Goal: Information Seeking & Learning: Learn about a topic

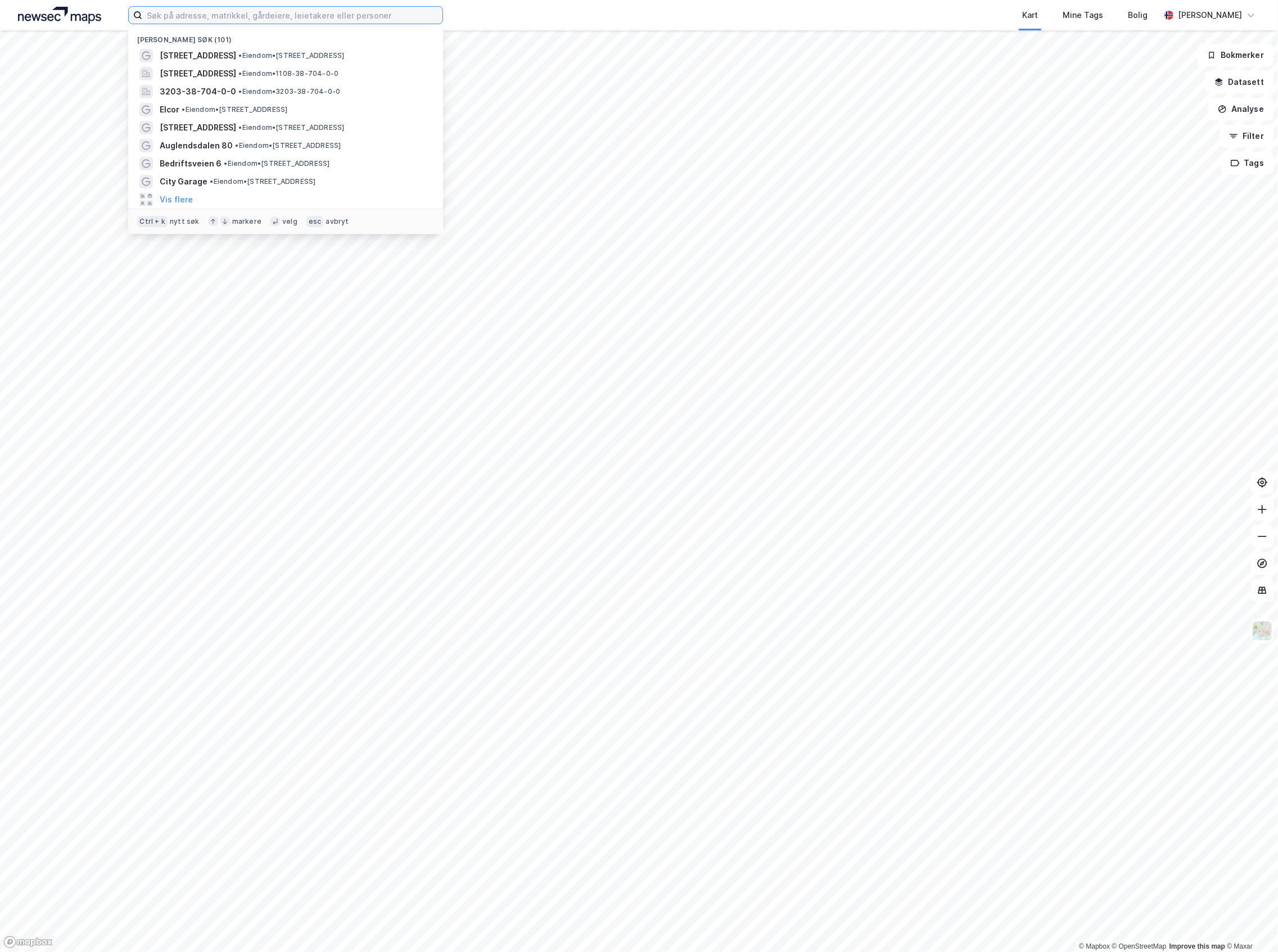
click at [331, 12] on input at bounding box center [292, 15] width 300 height 16
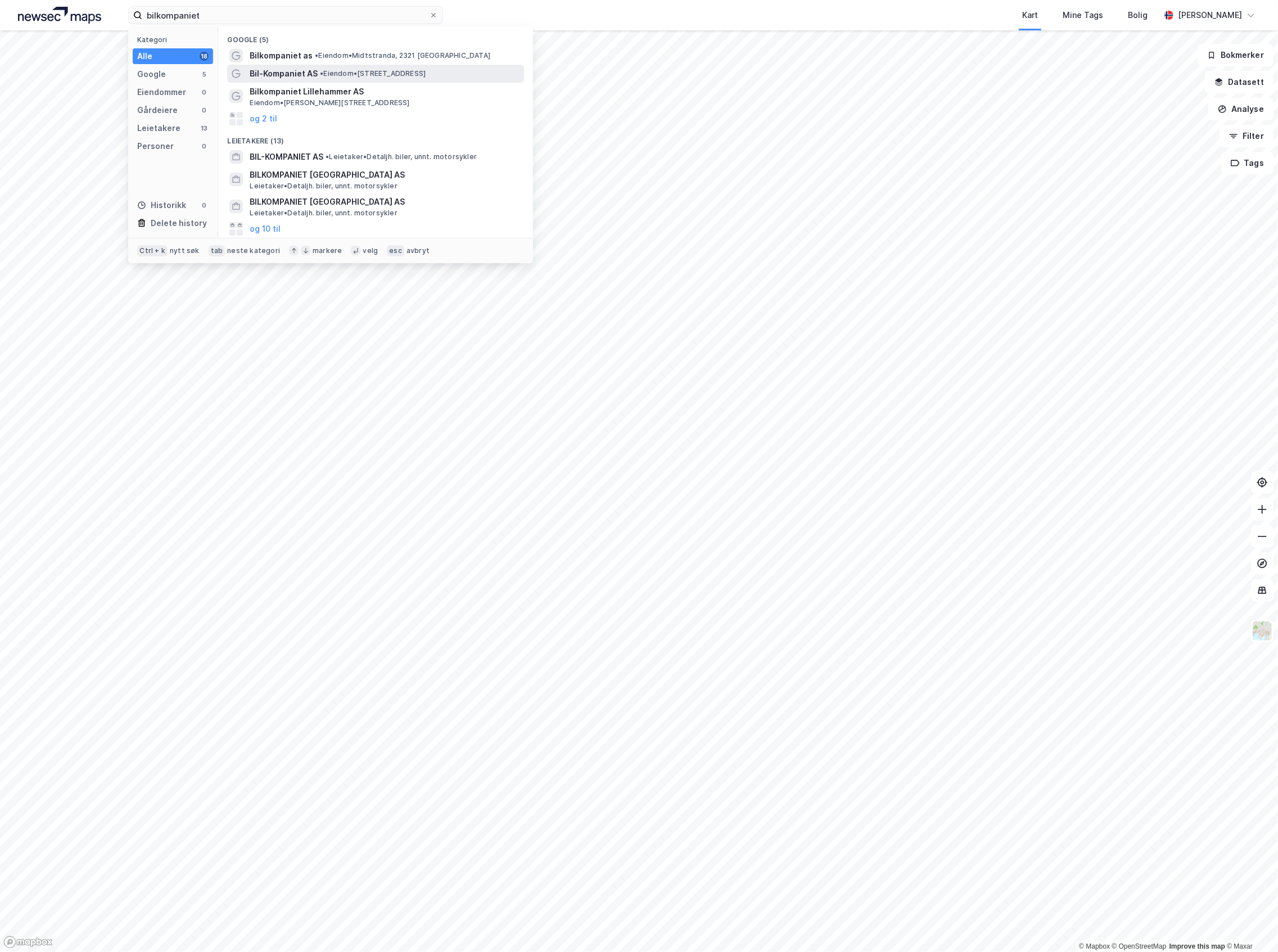
click at [330, 76] on span "• Eiendom • [STREET_ADDRESS]" at bounding box center [373, 74] width 106 height 9
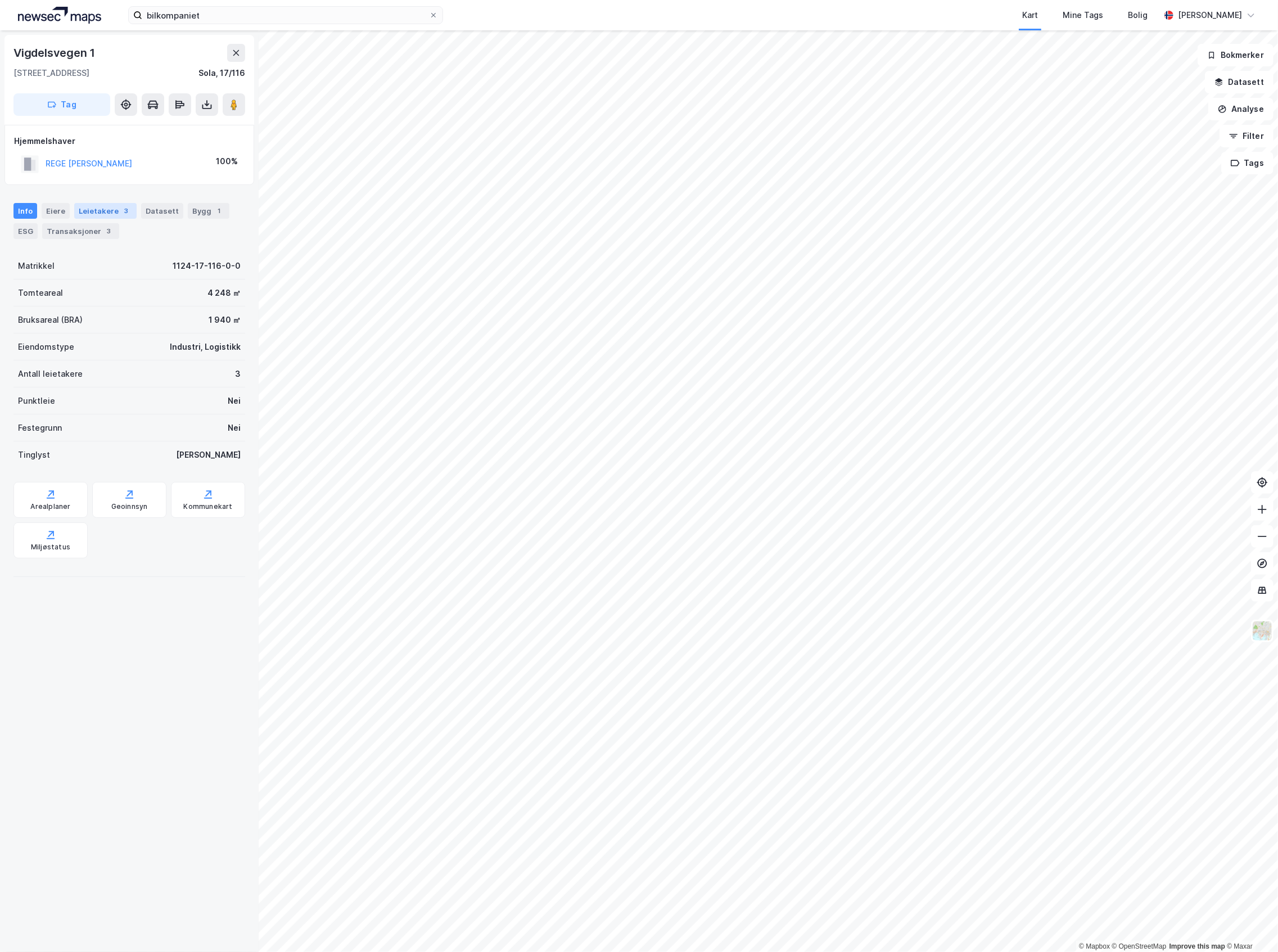
click at [93, 212] on div "Leietakere 3" at bounding box center [106, 211] width 62 height 16
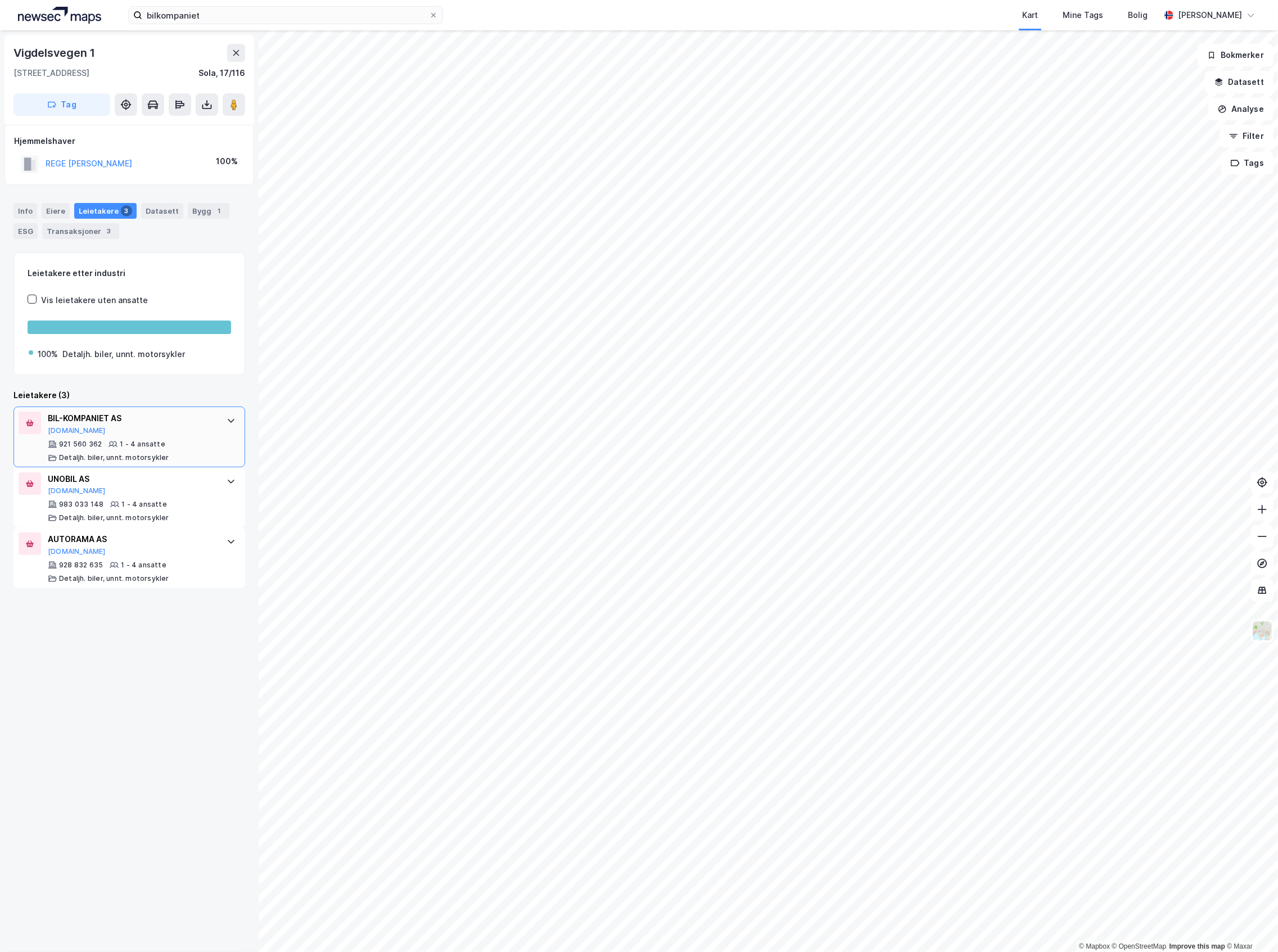
click at [120, 446] on div "1 - 4 ansatte" at bounding box center [142, 444] width 45 height 9
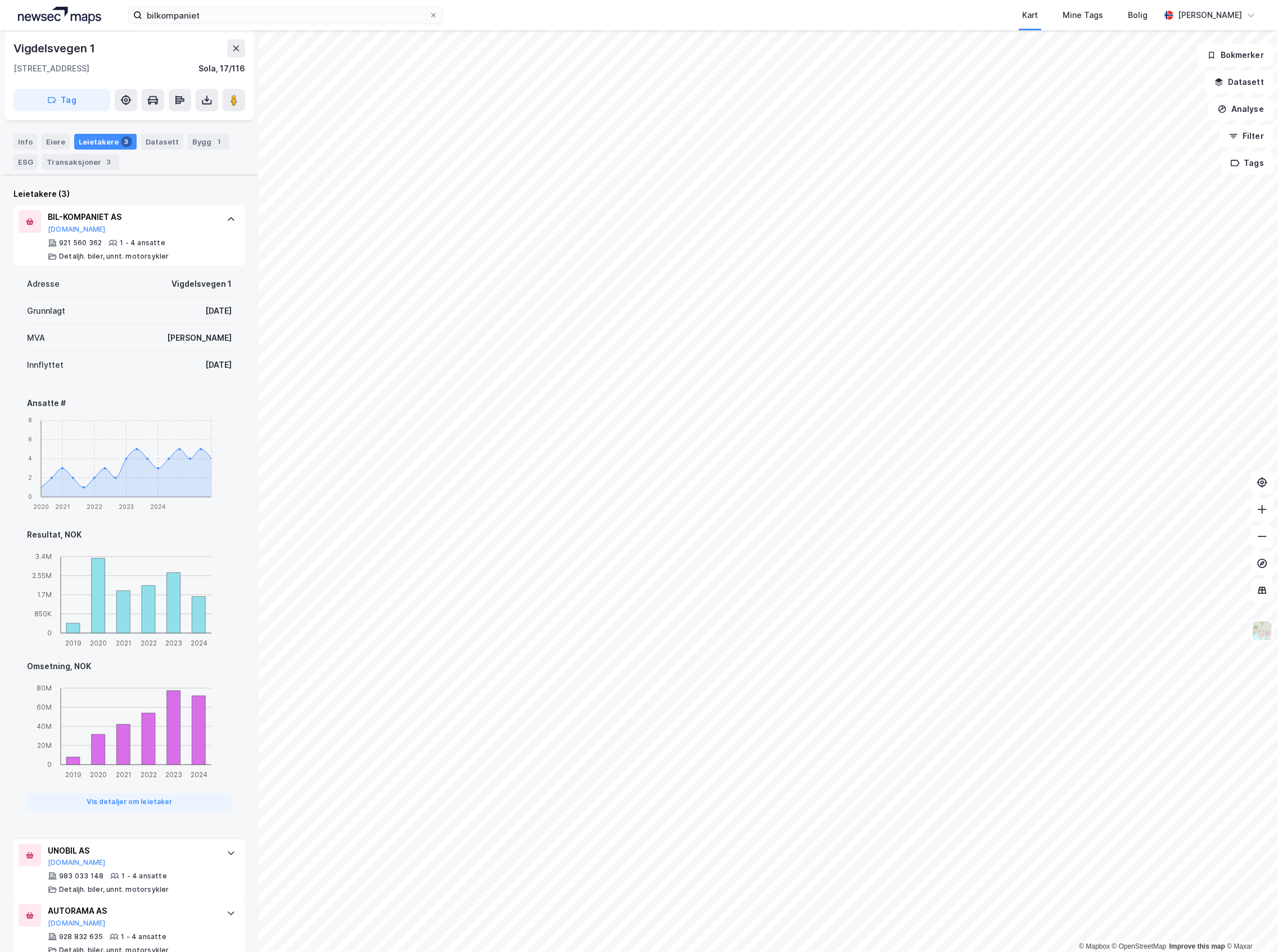
scroll to position [225, 0]
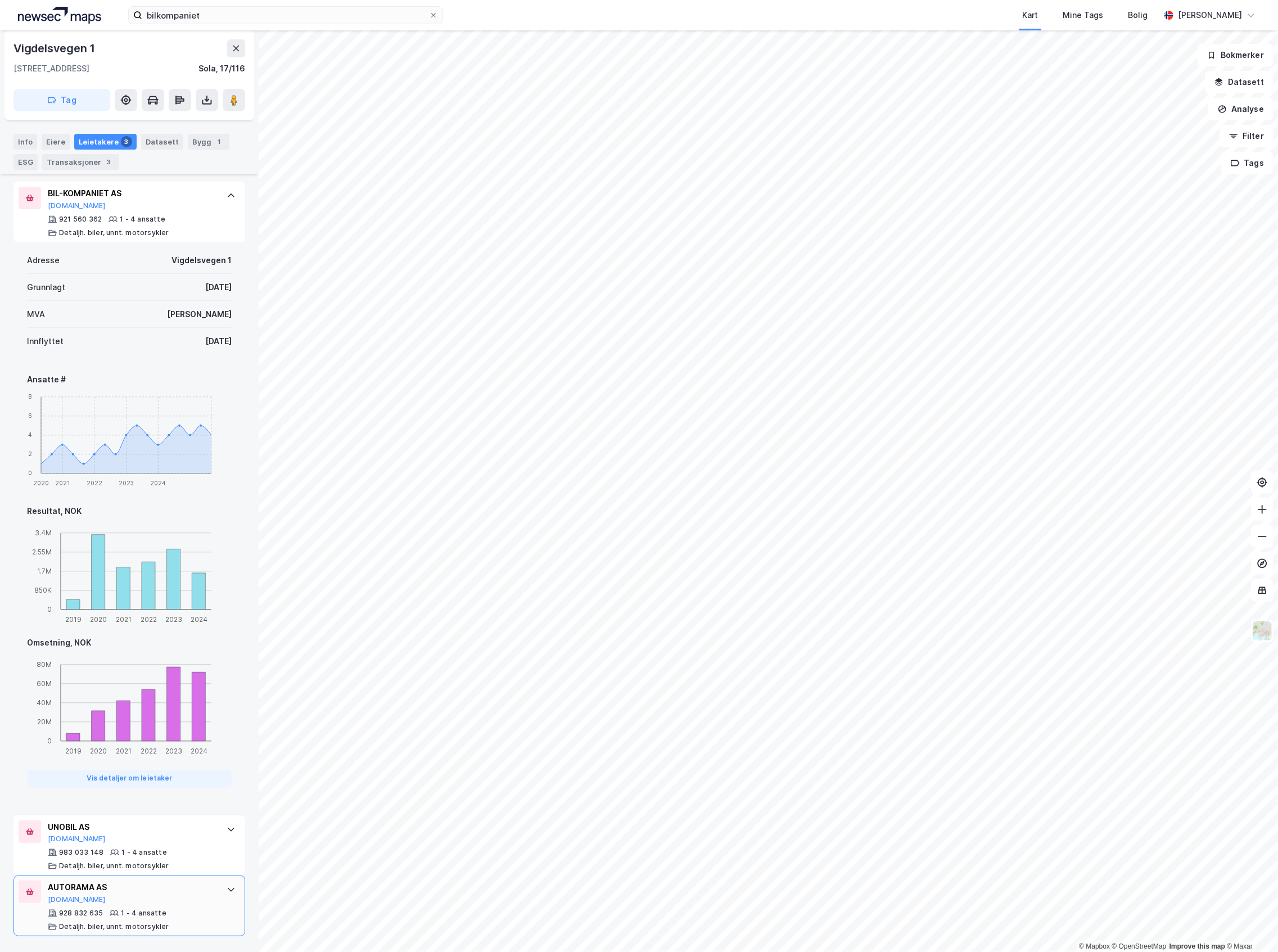
click at [138, 911] on div "1 - 4 ansatte" at bounding box center [143, 913] width 45 height 9
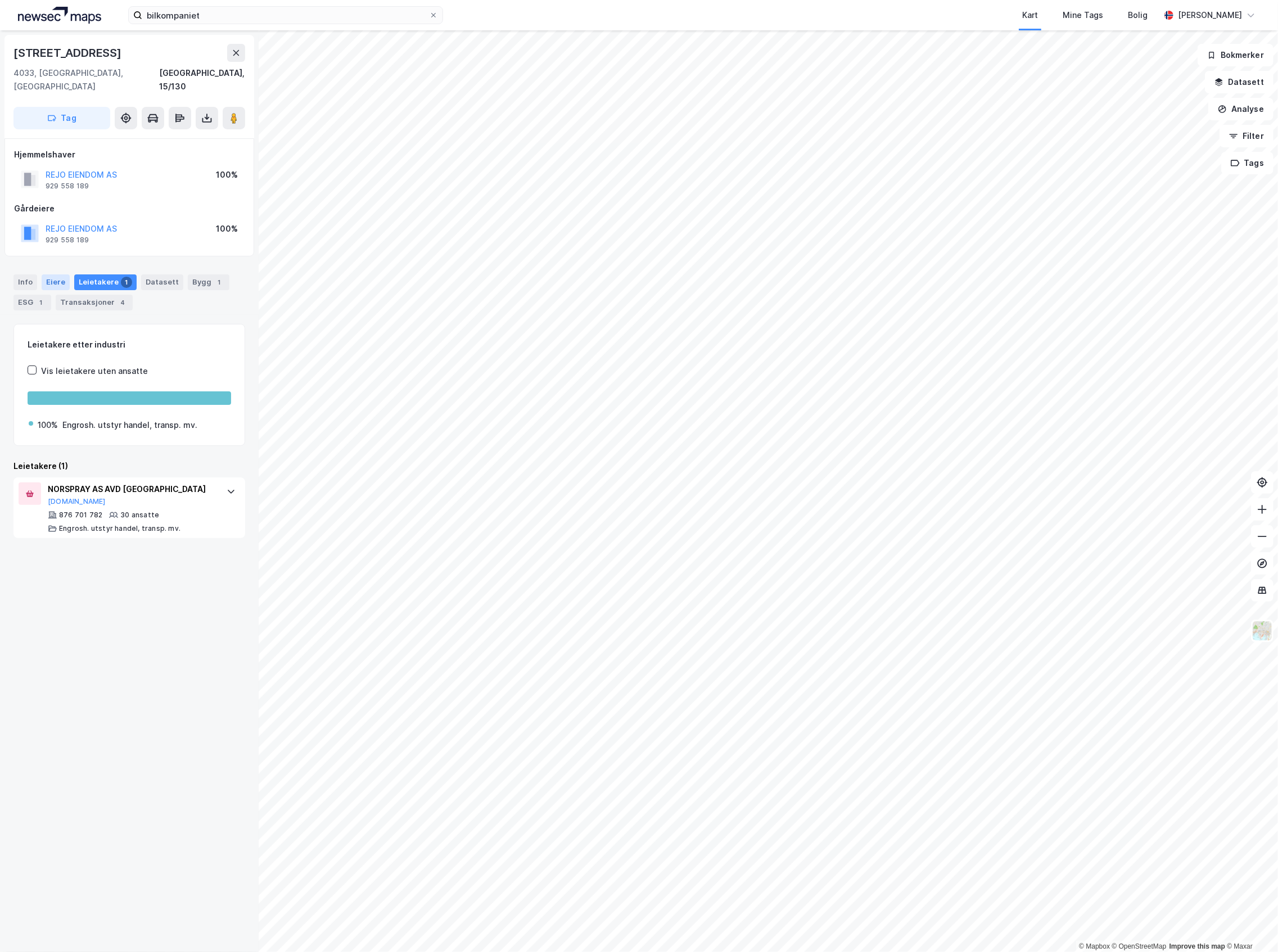
click at [58, 275] on div "Eiere" at bounding box center [56, 282] width 28 height 16
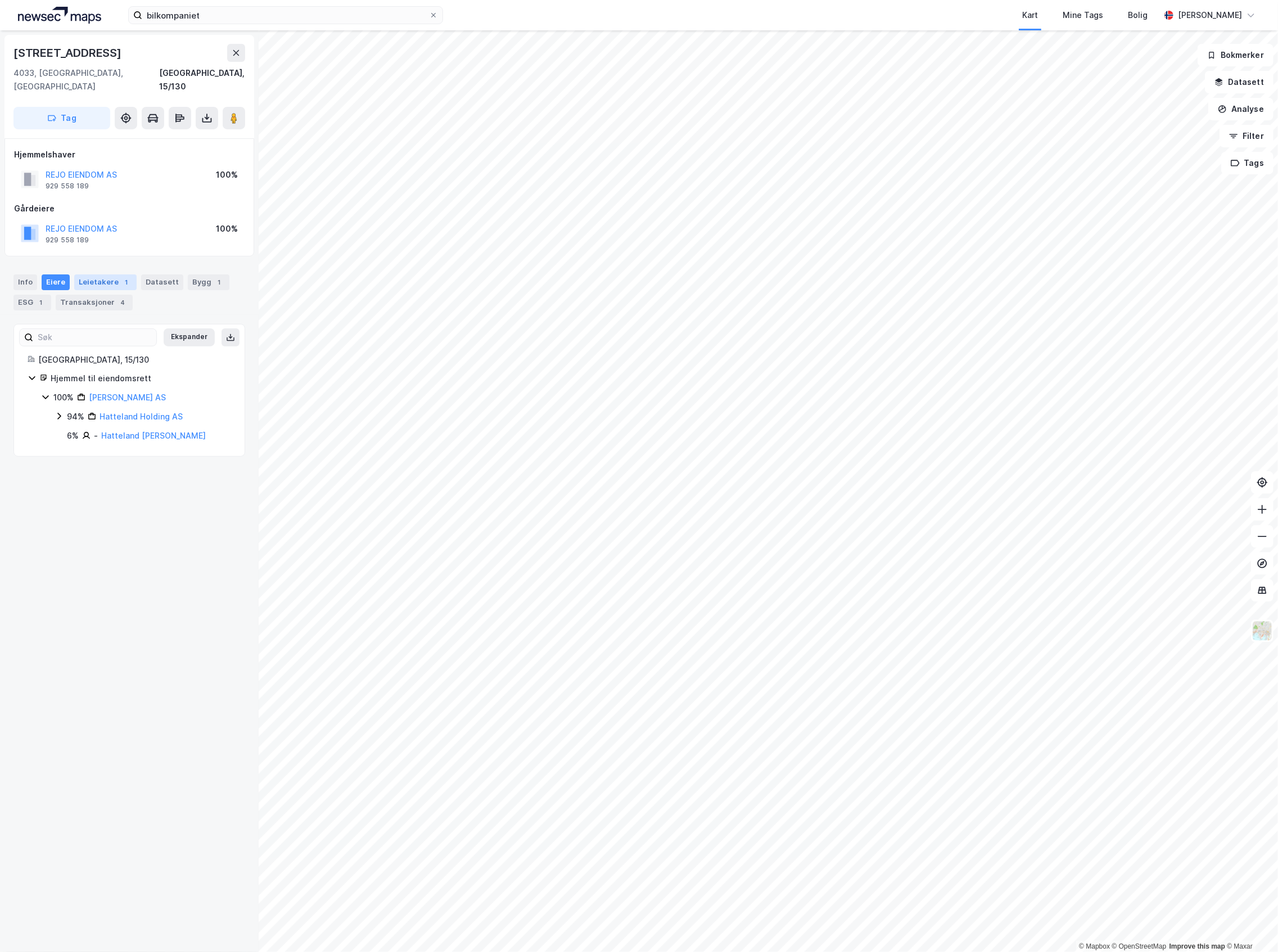
click at [113, 274] on div "Leietakere 1" at bounding box center [106, 282] width 62 height 16
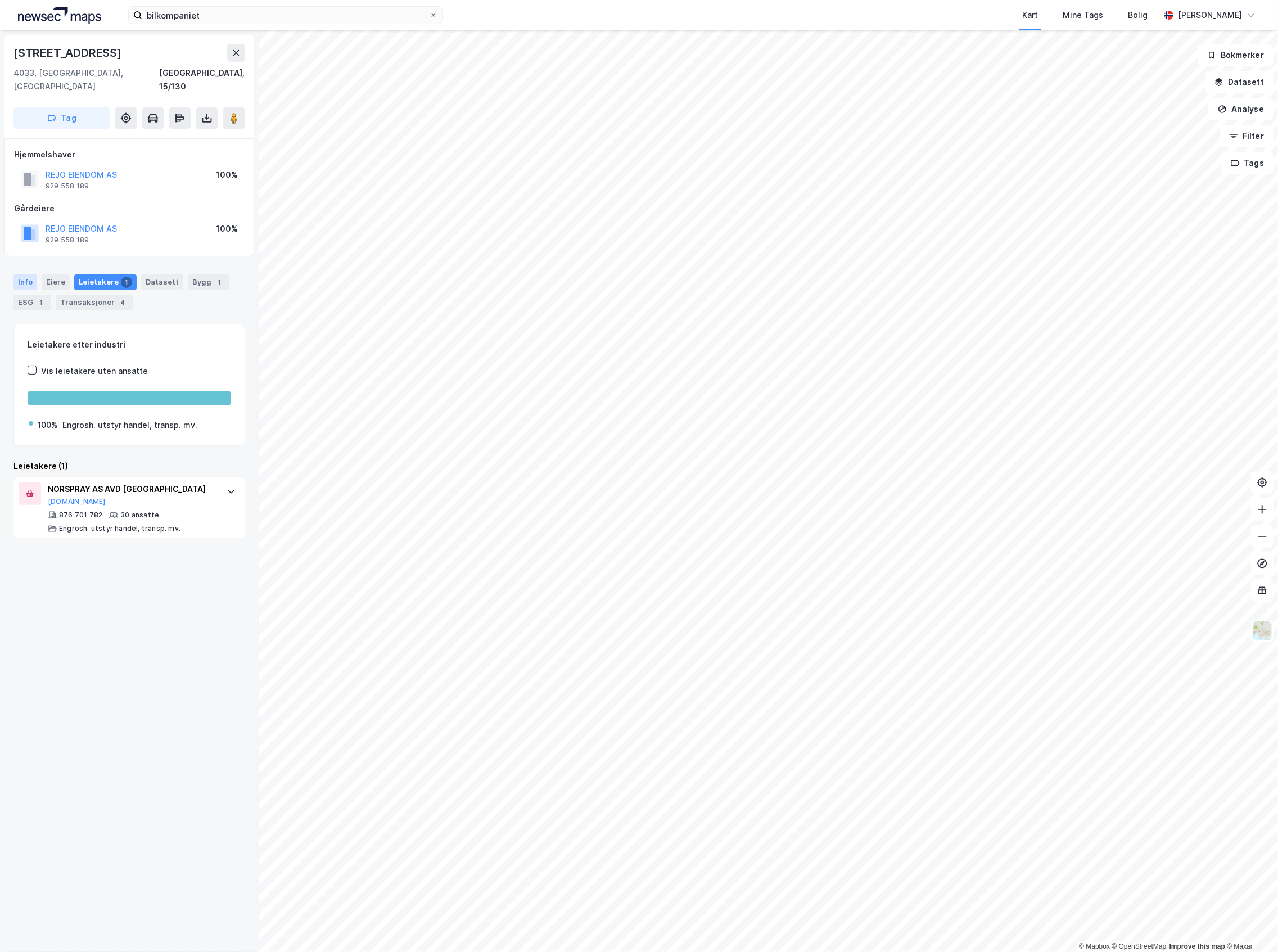
click at [25, 274] on div "Info" at bounding box center [25, 282] width 23 height 16
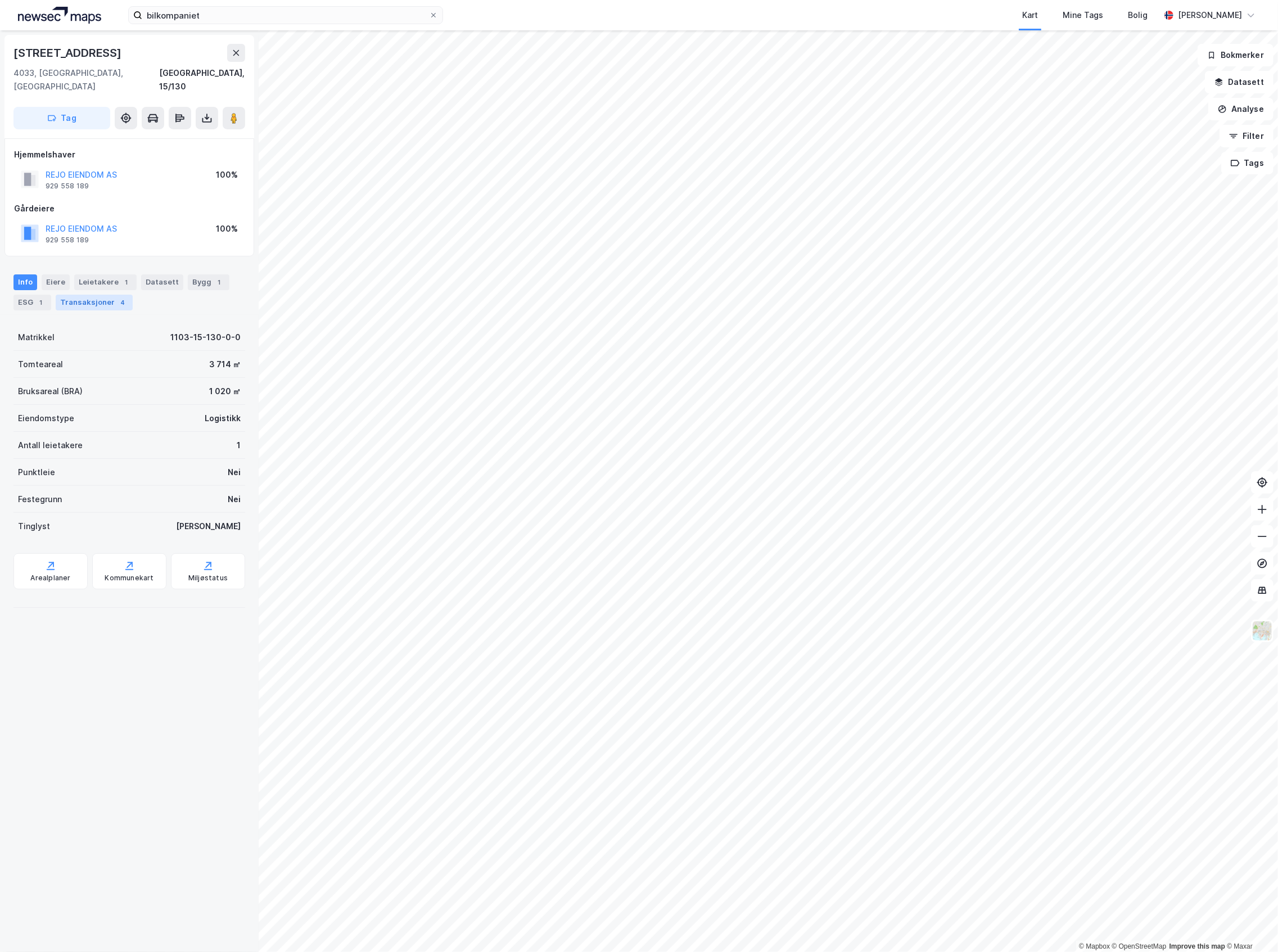
click at [108, 295] on div "Transaksjoner 4" at bounding box center [94, 303] width 77 height 16
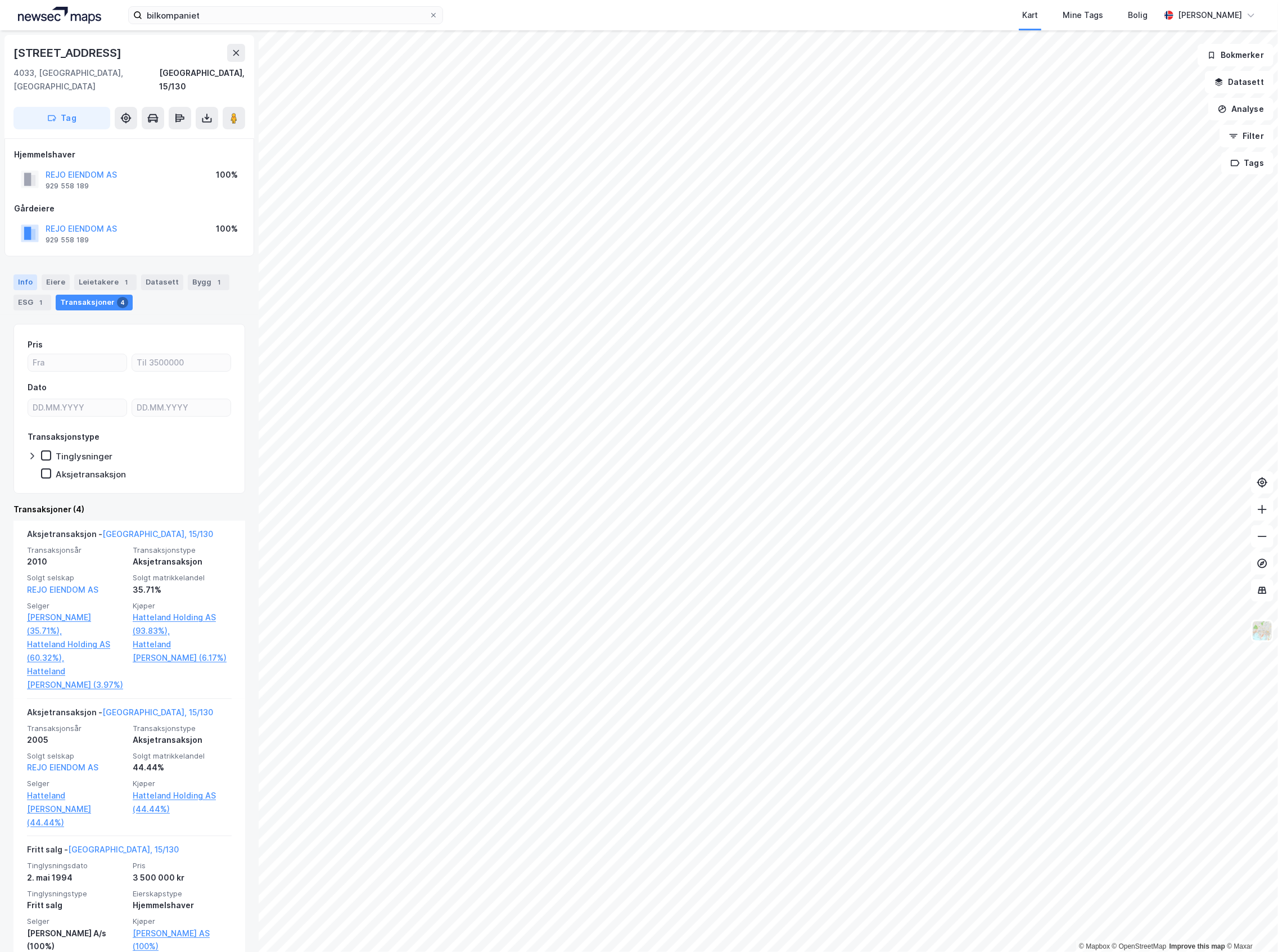
click at [35, 274] on div "Info" at bounding box center [25, 282] width 23 height 16
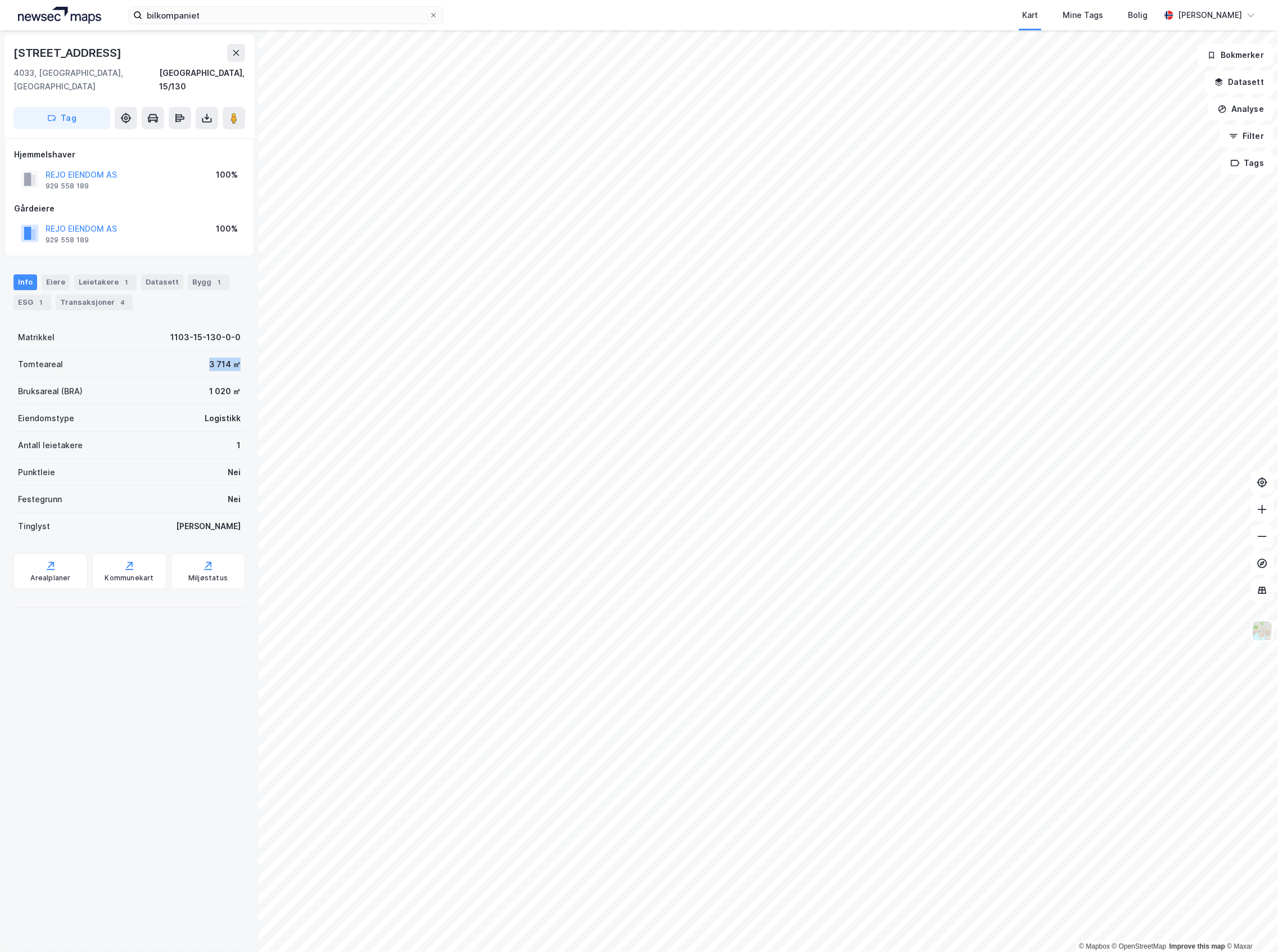
drag, startPoint x: 226, startPoint y: 349, endPoint x: 194, endPoint y: 347, distance: 32.1
click at [194, 351] on div "Tomteareal 3 714 ㎡" at bounding box center [129, 364] width 232 height 27
click at [209, 360] on div "Tomteareal 3 714 ㎡" at bounding box center [129, 364] width 232 height 27
drag, startPoint x: 199, startPoint y: 349, endPoint x: 224, endPoint y: 351, distance: 25.1
click at [224, 358] on div "3 714 ㎡" at bounding box center [225, 364] width 31 height 14
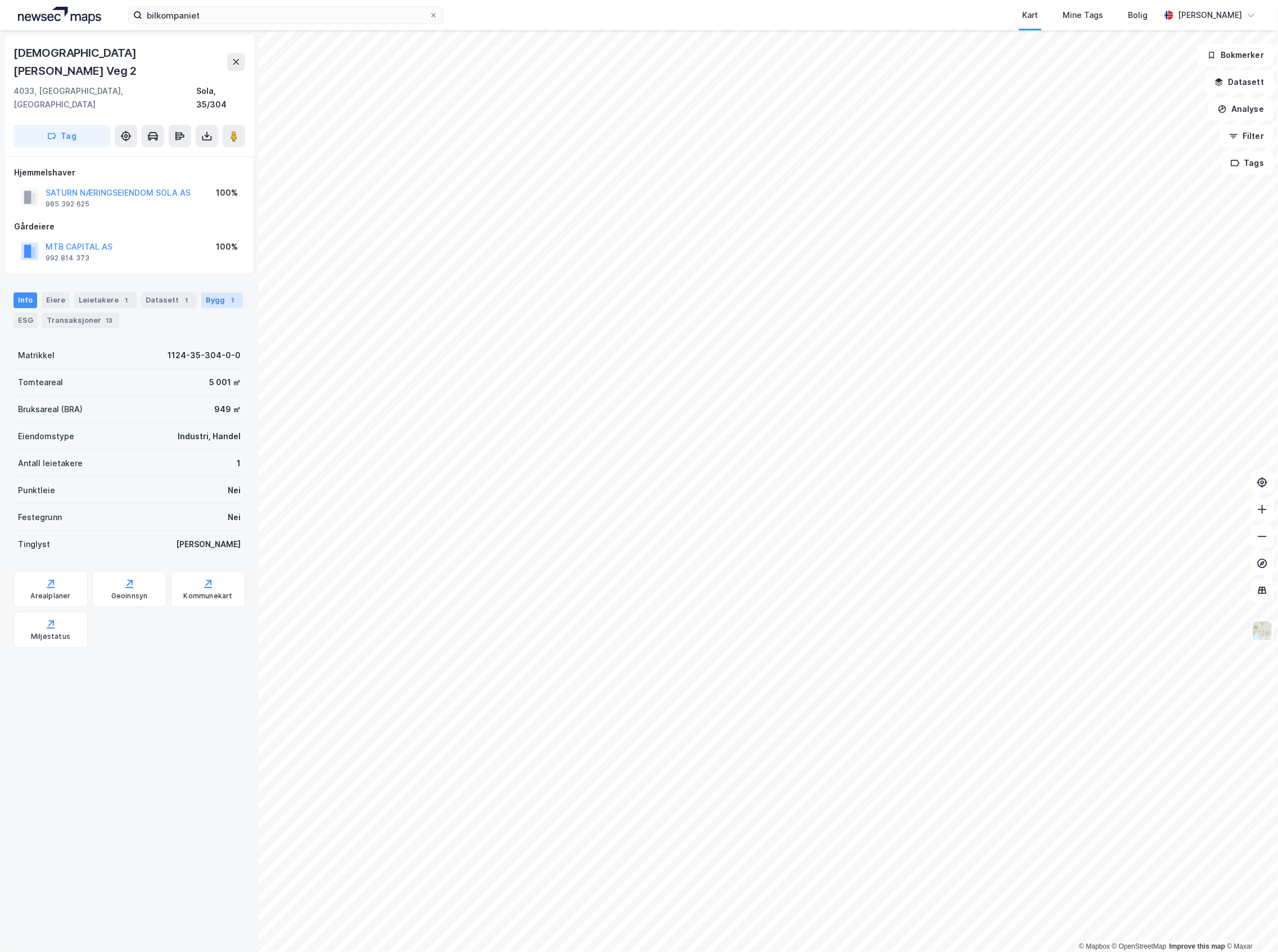
click at [225, 292] on div "Bygg 1" at bounding box center [222, 300] width 42 height 16
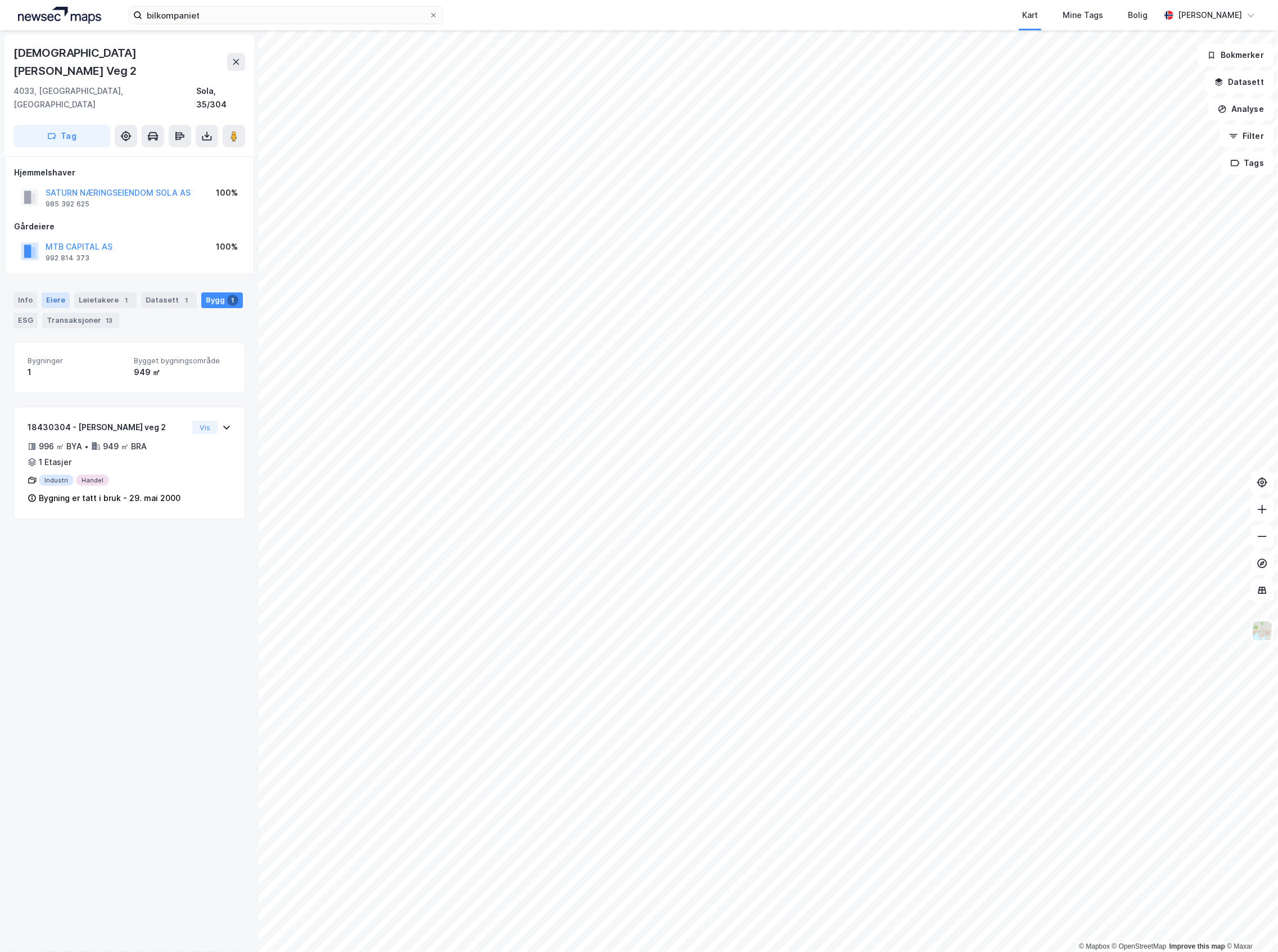
click at [61, 292] on div "Eiere" at bounding box center [56, 300] width 28 height 16
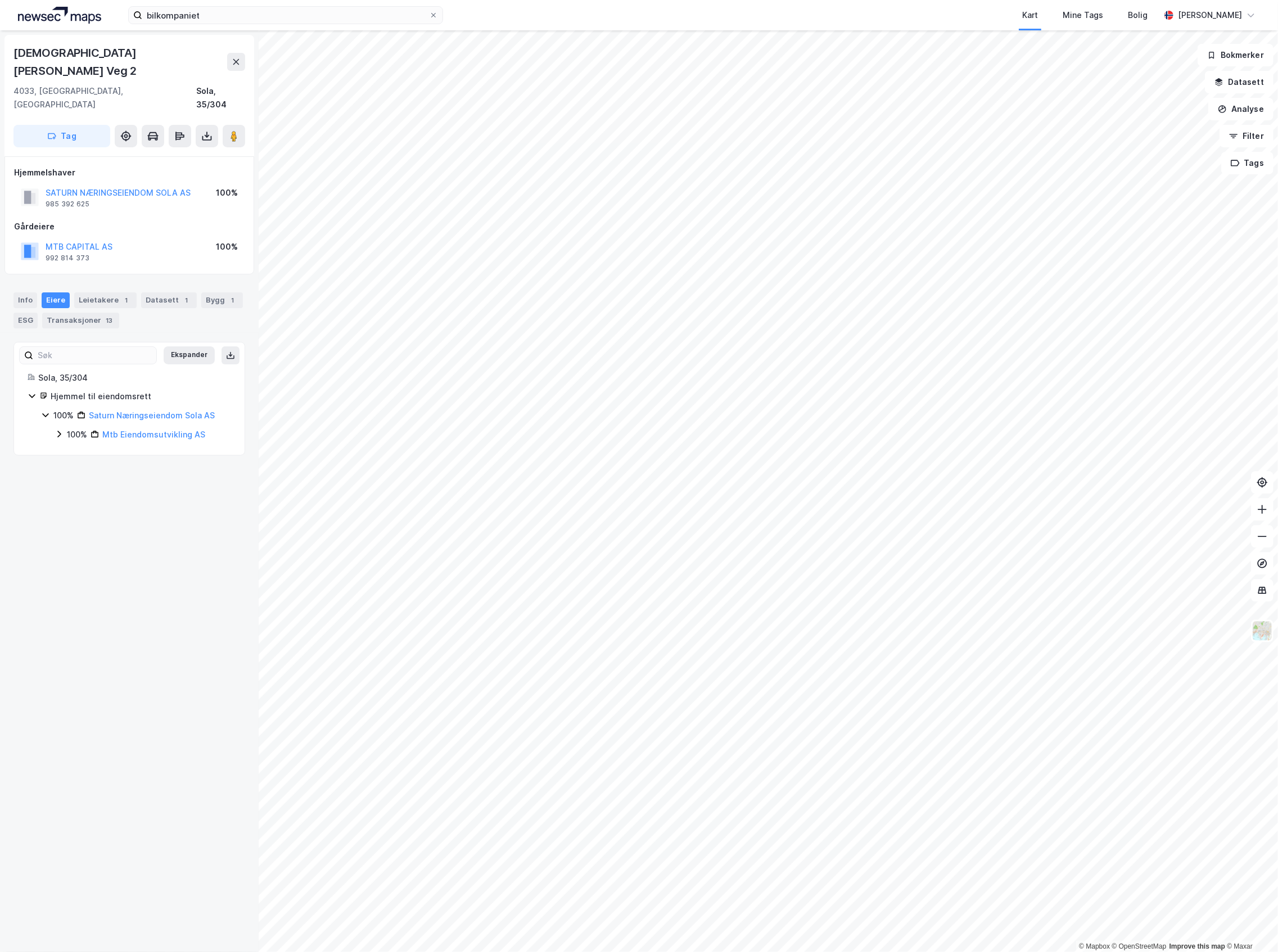
click at [61, 430] on icon at bounding box center [59, 434] width 9 height 9
click at [77, 447] on div "100% Mtb Capital AS" at bounding box center [149, 454] width 163 height 14
click at [27, 292] on div "Info" at bounding box center [25, 300] width 23 height 16
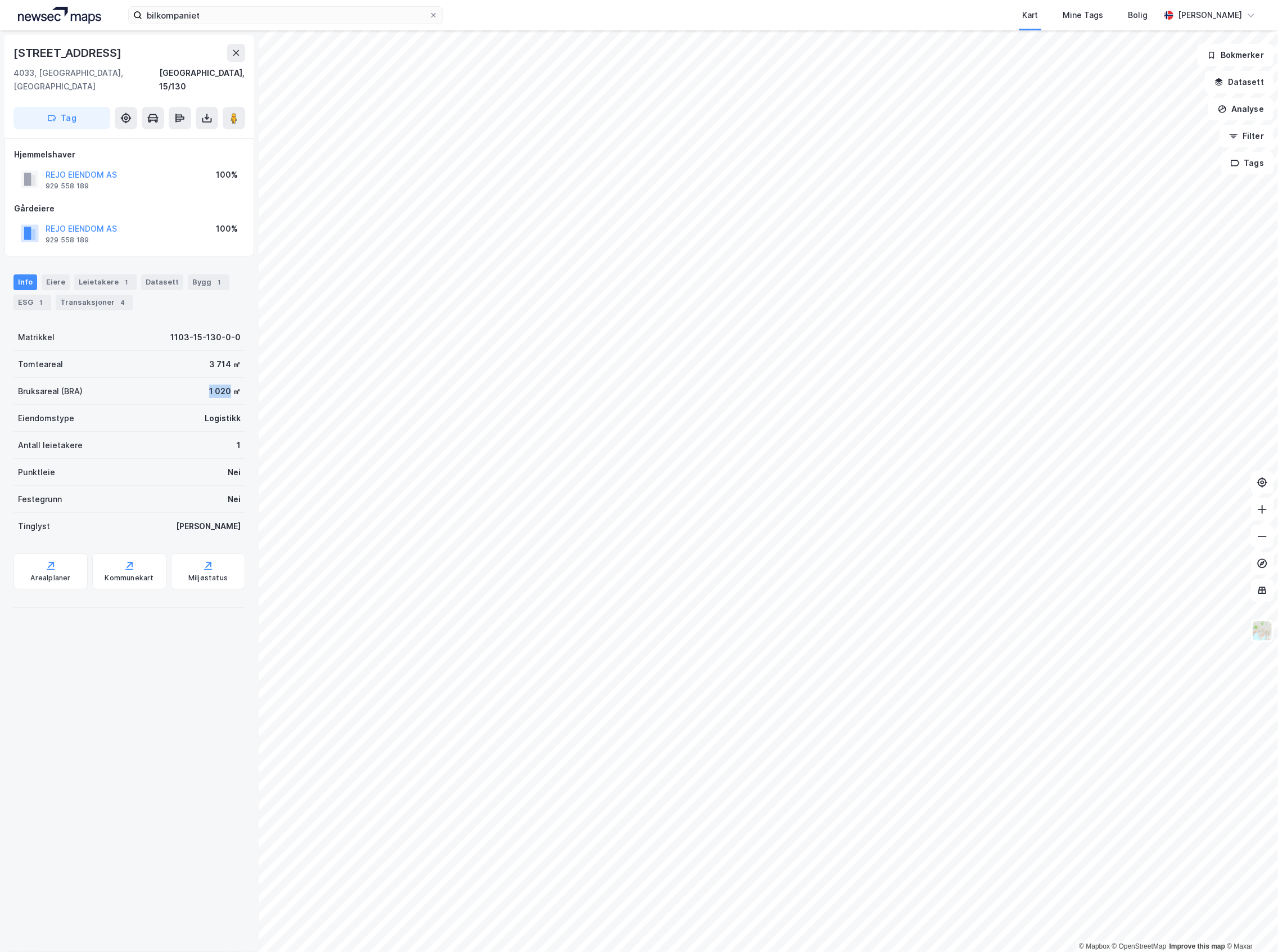
drag, startPoint x: 199, startPoint y: 380, endPoint x: 219, endPoint y: 378, distance: 20.1
click at [219, 384] on div "1 020 ㎡" at bounding box center [225, 391] width 31 height 14
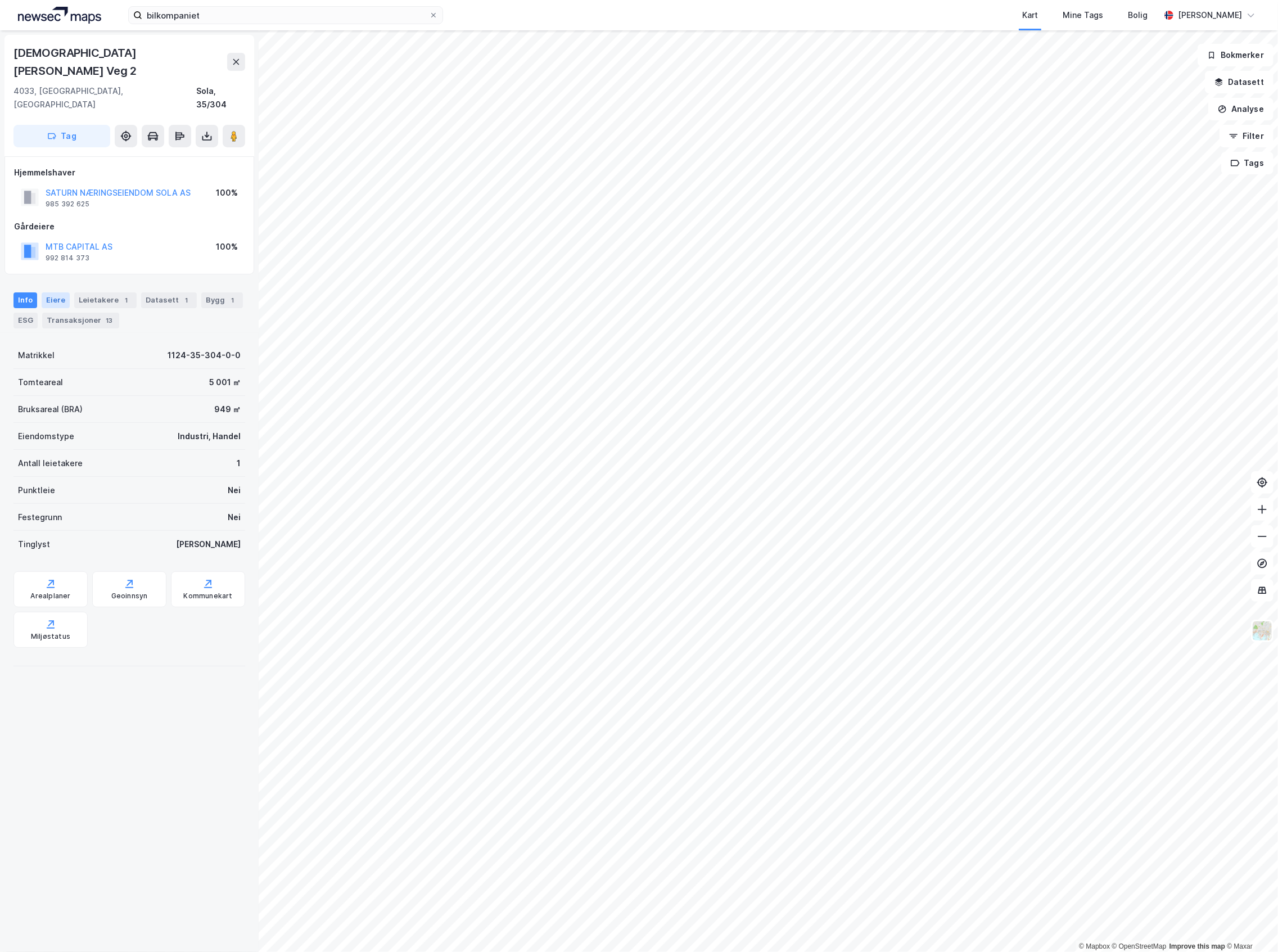
click at [56, 292] on div "Eiere" at bounding box center [56, 300] width 28 height 16
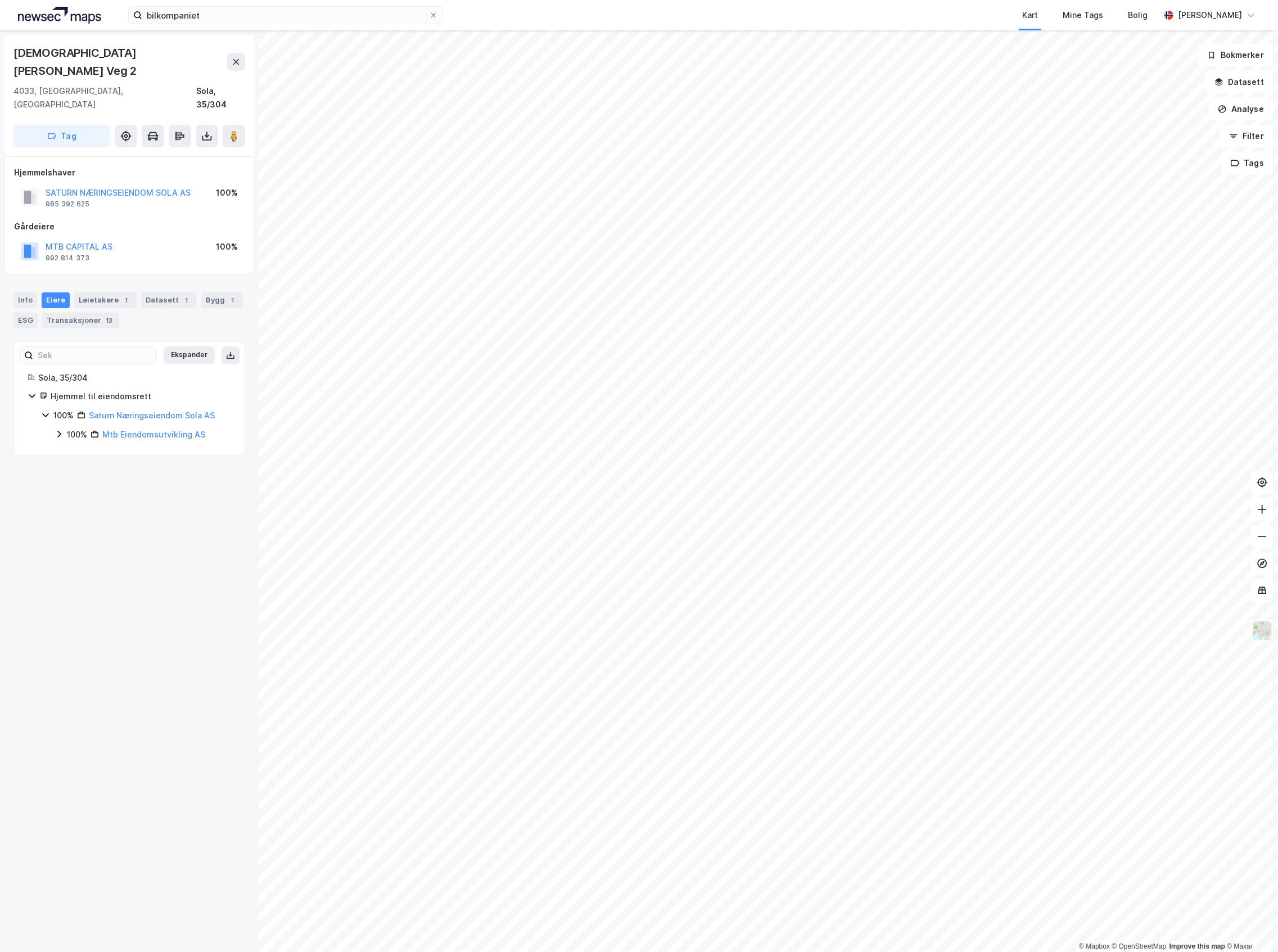
click at [71, 428] on div "100%" at bounding box center [76, 435] width 20 height 14
click at [88, 447] on div "100%" at bounding box center [90, 454] width 20 height 14
click at [95, 466] on div "33%" at bounding box center [102, 473] width 16 height 14
click at [92, 504] on div "33% Magic [GEOGRAPHIC_DATA] AS" at bounding box center [156, 511] width 149 height 14
click at [85, 561] on div "33% Mce Holding AS" at bounding box center [156, 568] width 149 height 14
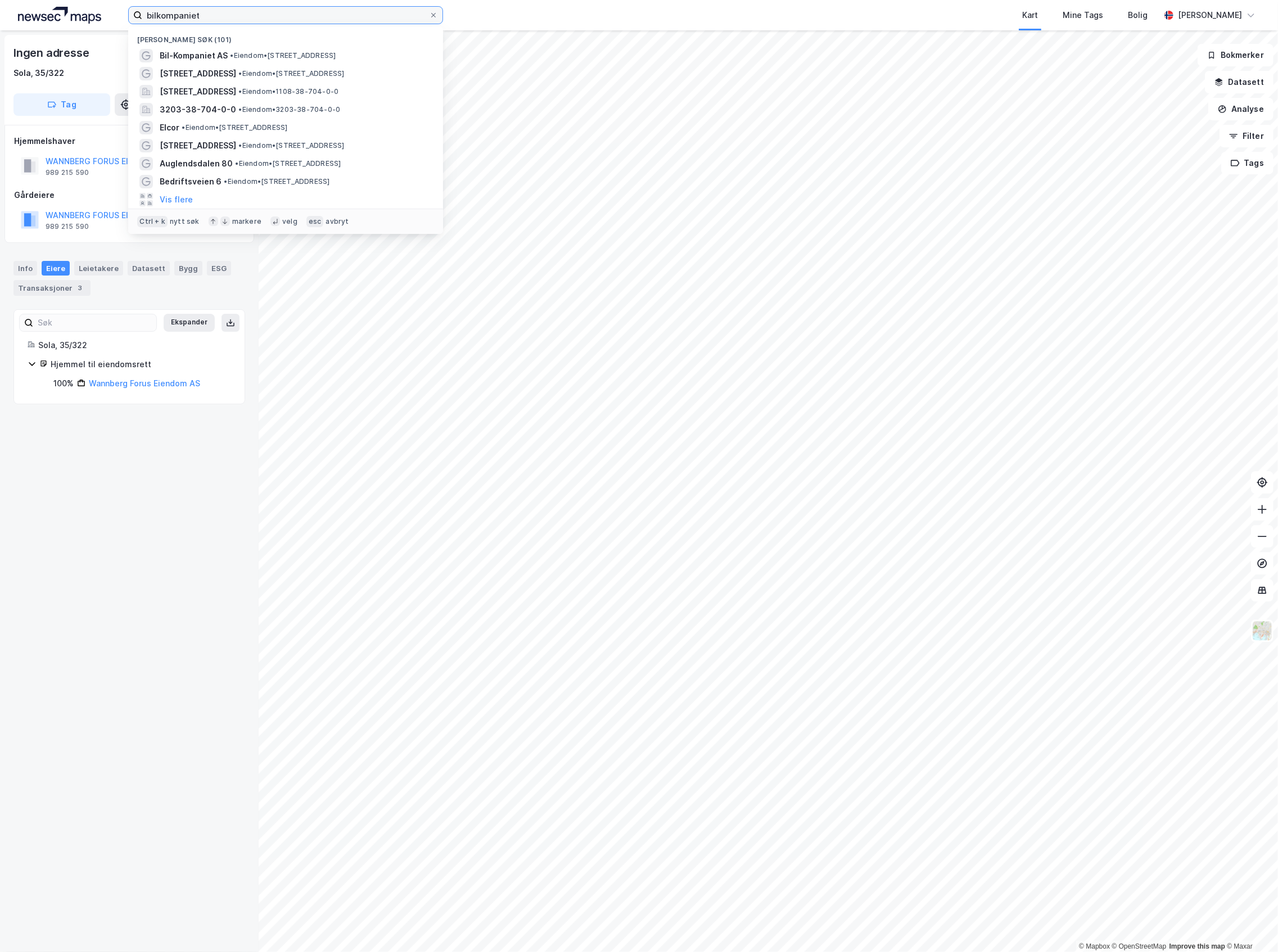
click at [154, 12] on input "bilkompaniet" at bounding box center [285, 15] width 286 height 16
click at [156, 11] on input "bilkompaniet" at bounding box center [285, 15] width 286 height 16
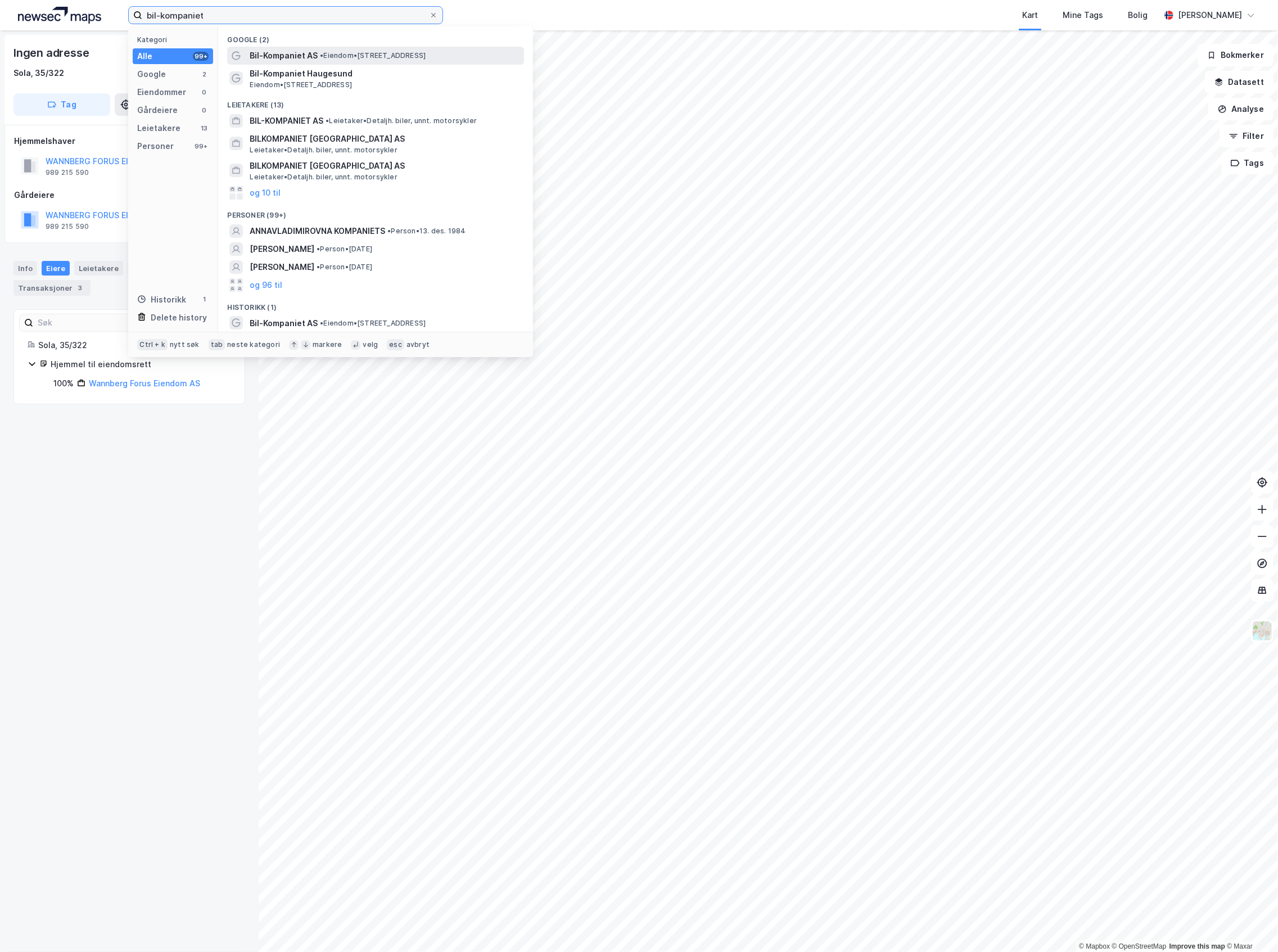
type input "bil-kompaniet"
click at [343, 53] on span "• Eiendom • [STREET_ADDRESS]" at bounding box center [373, 56] width 106 height 9
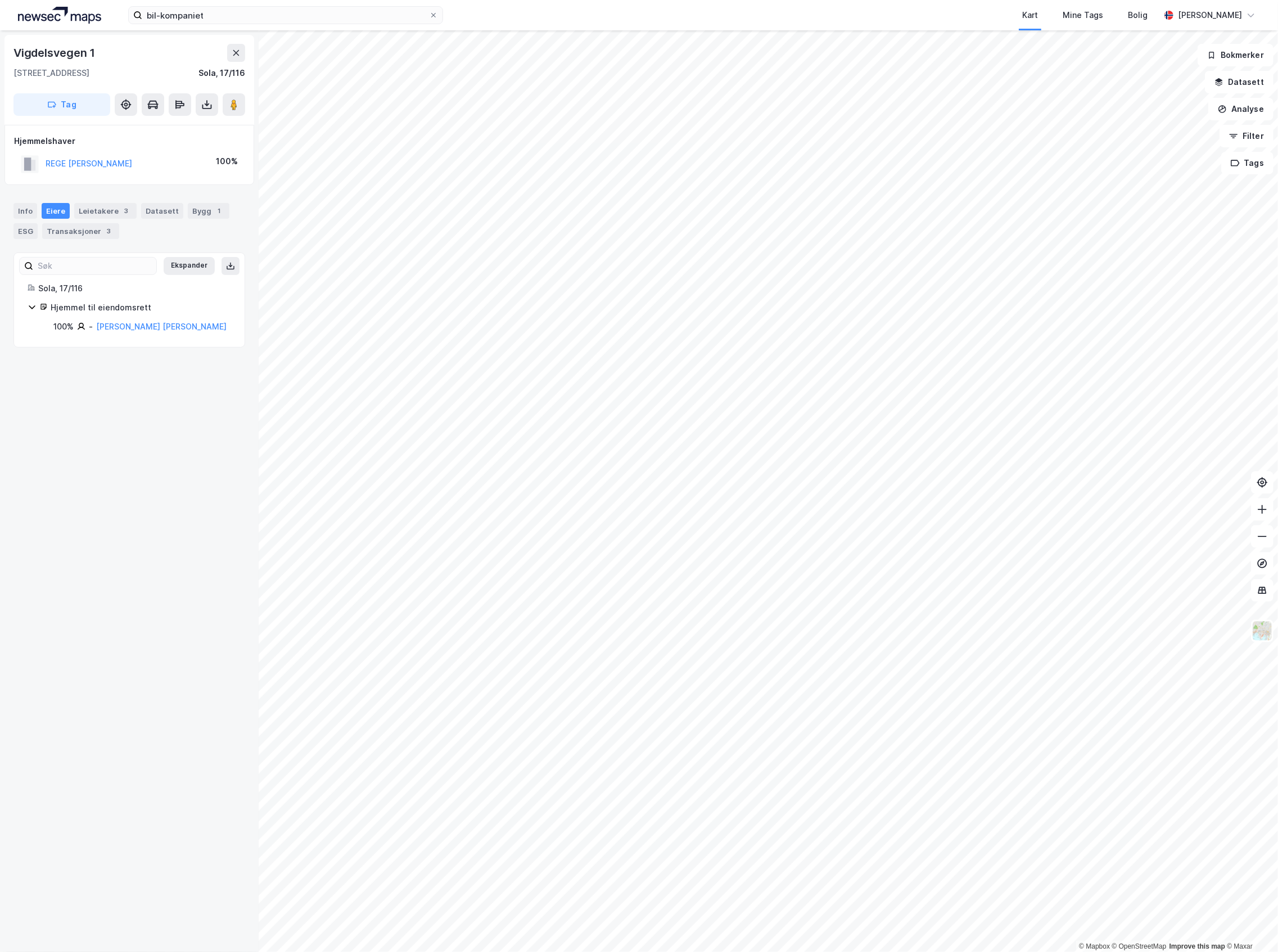
click at [97, 201] on div "Info [PERSON_NAME] 3 Datasett Bygg 1 ESG Transaksjoner 3" at bounding box center [129, 216] width 259 height 54
click at [102, 213] on div "Leietakere 3" at bounding box center [106, 211] width 62 height 16
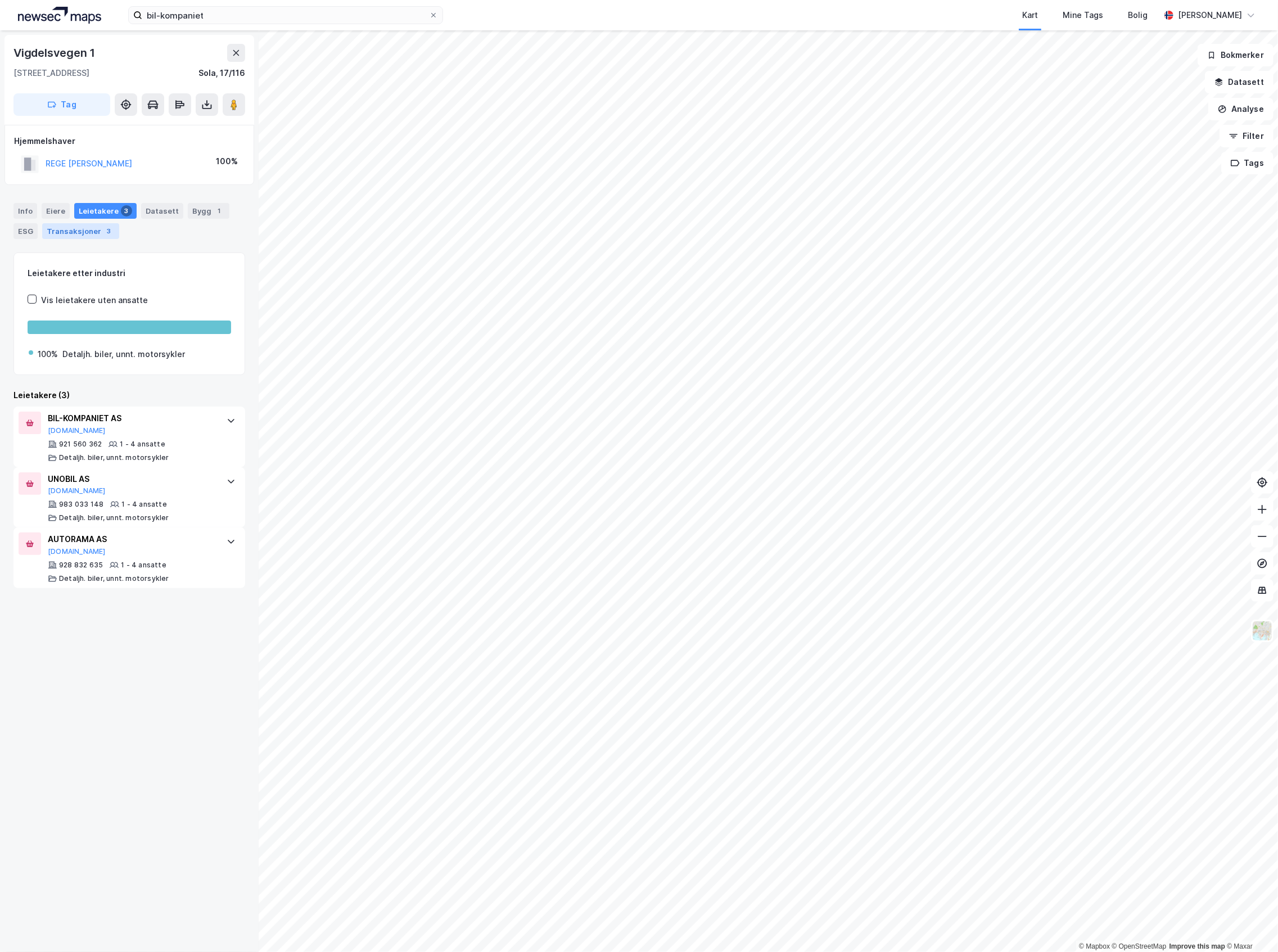
click at [90, 235] on div "Transaksjoner 3" at bounding box center [81, 231] width 77 height 16
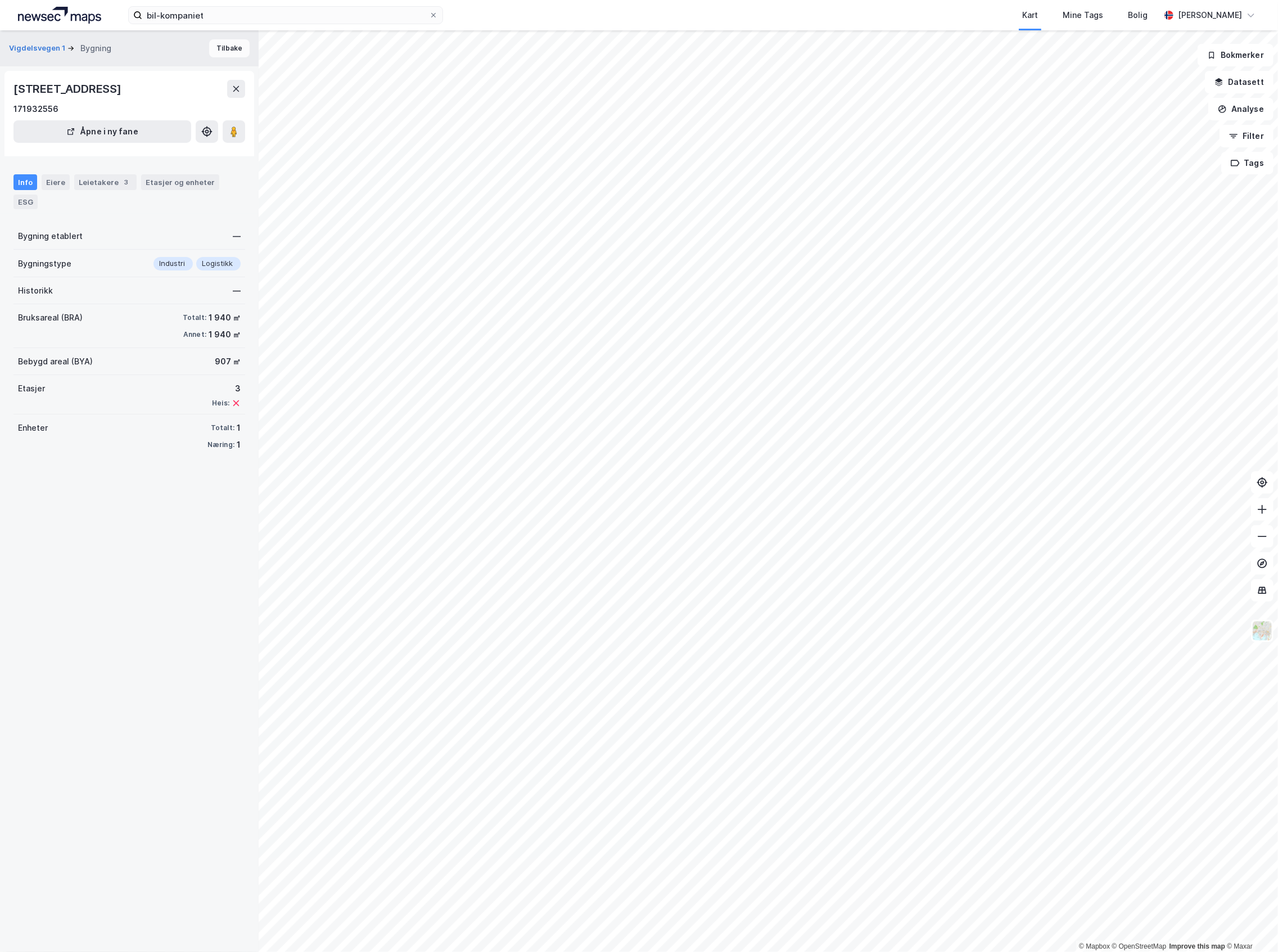
click at [226, 45] on button "Tilbake" at bounding box center [229, 48] width 41 height 18
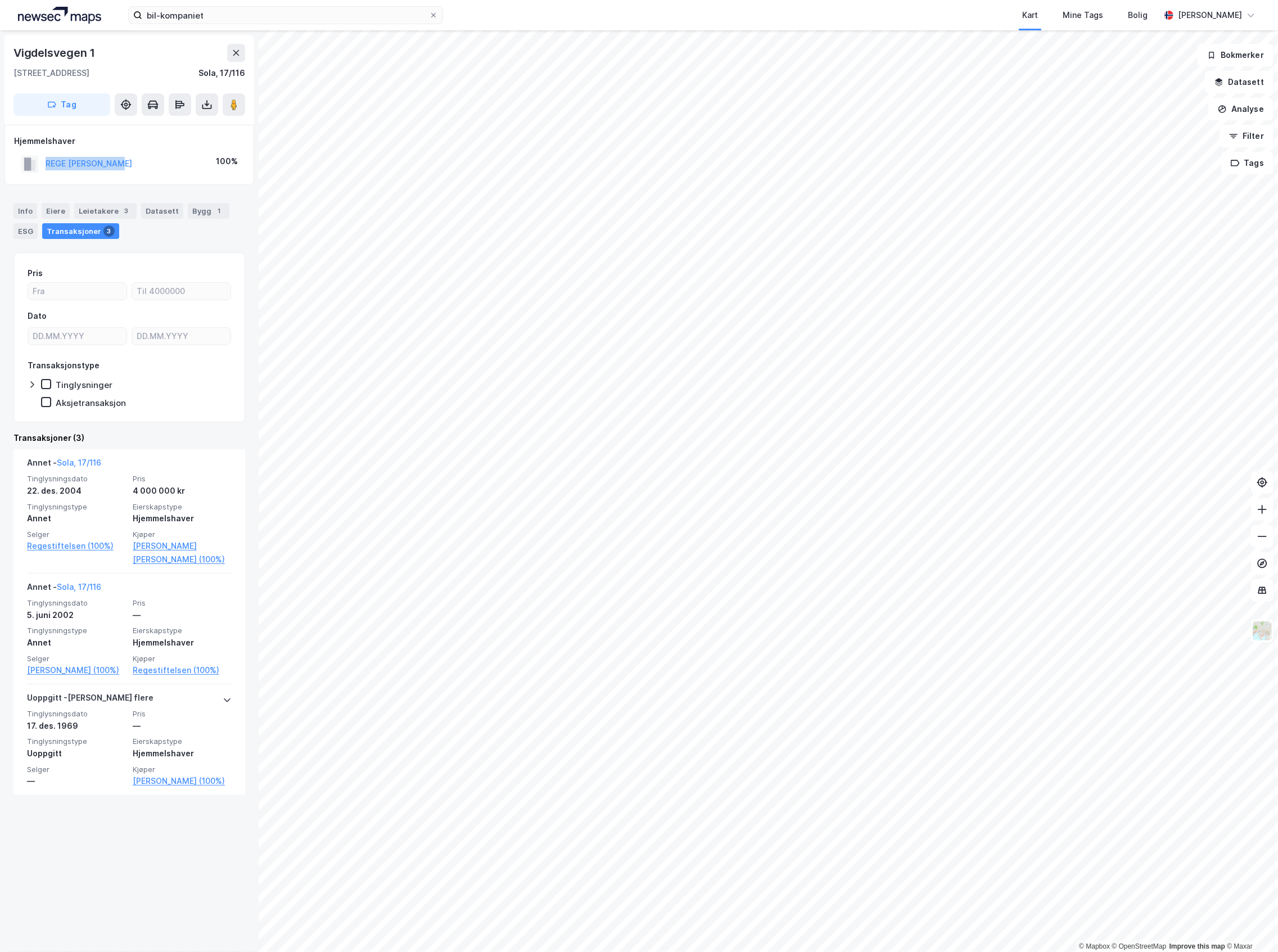
drag, startPoint x: 126, startPoint y: 162, endPoint x: 25, endPoint y: 167, distance: 101.1
click at [25, 167] on div "REGE [PERSON_NAME] 100%" at bounding box center [129, 164] width 231 height 23
copy button "REGE [PERSON_NAME]"
click at [199, 216] on div "Bygg 1" at bounding box center [208, 211] width 42 height 16
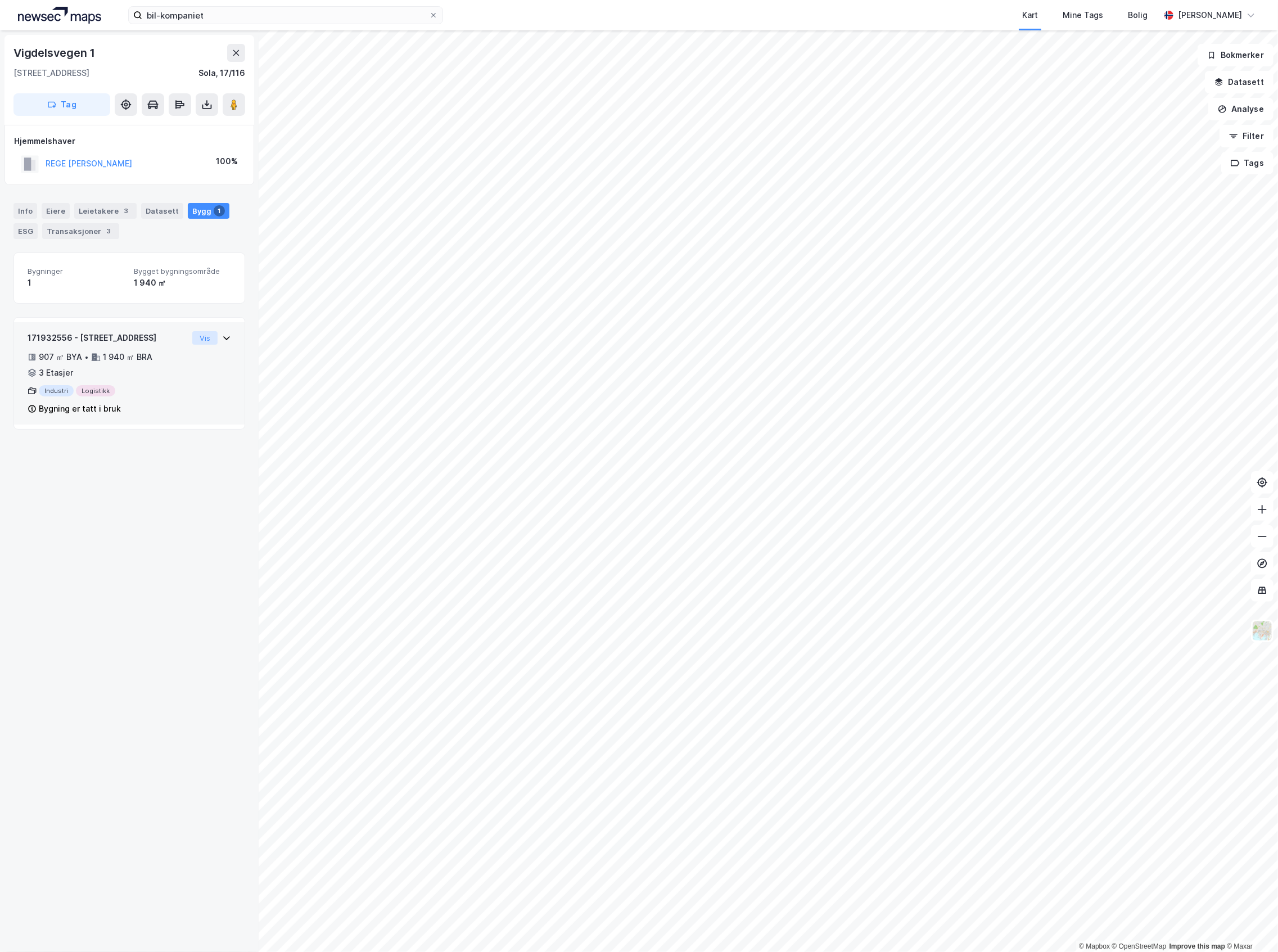
click at [197, 333] on button "Vis" at bounding box center [205, 338] width 25 height 14
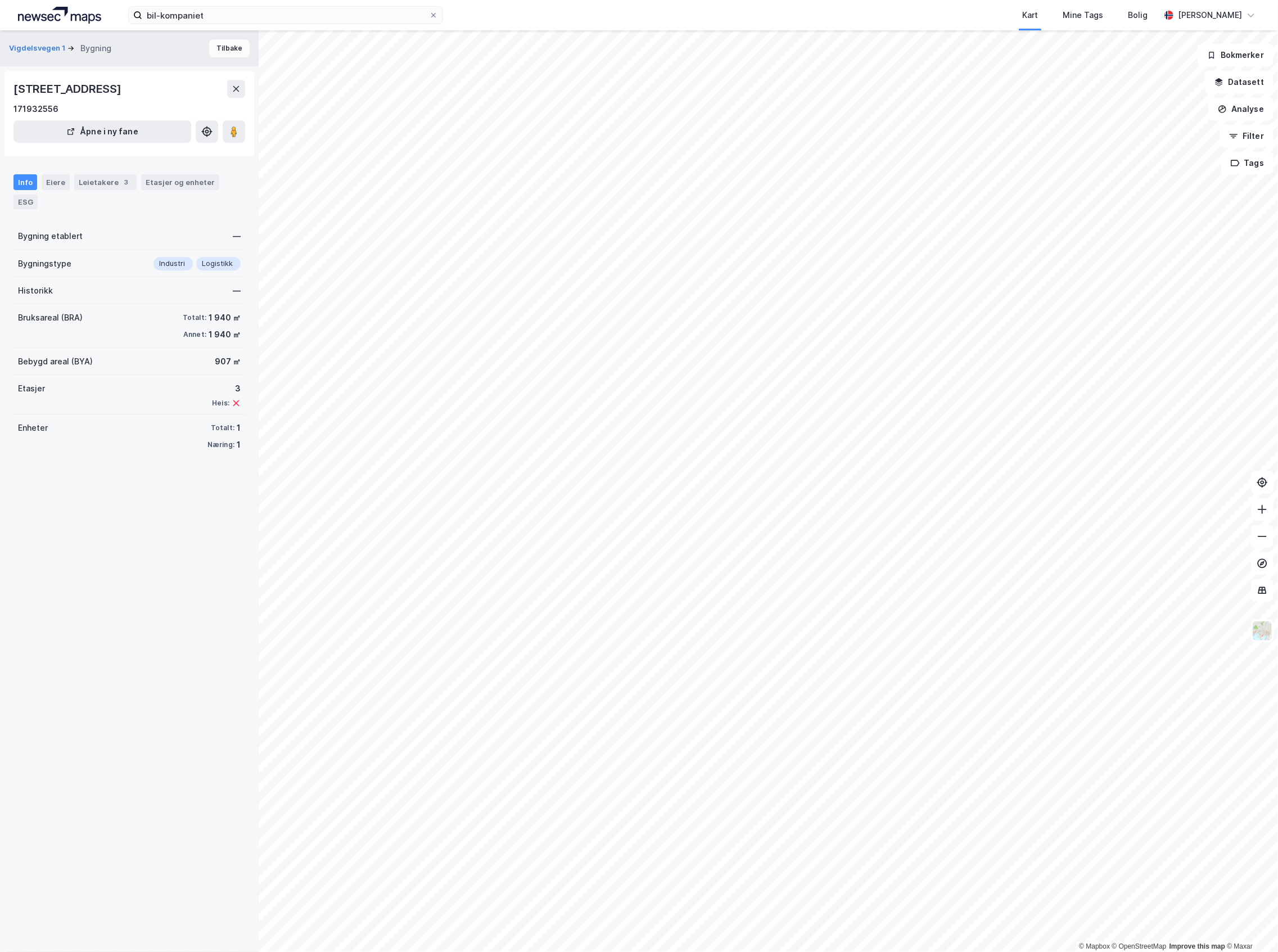
click at [223, 47] on button "Tilbake" at bounding box center [229, 48] width 41 height 18
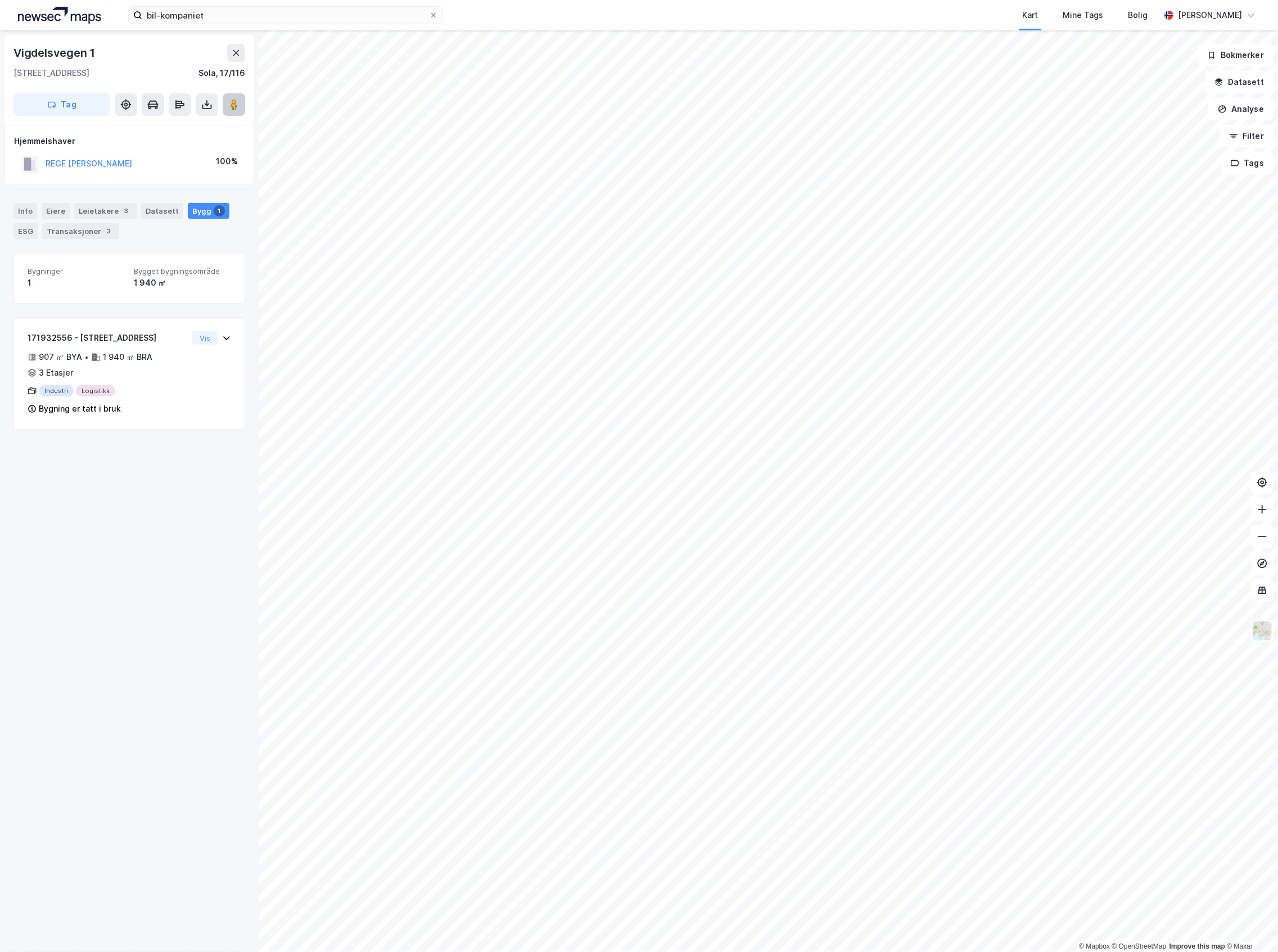
click at [236, 103] on image at bounding box center [234, 104] width 7 height 11
click at [81, 788] on div "[STREET_ADDRESS] Tag Hjemmelshaver REGE [PERSON_NAME] 100% Info Eiere Leietaker…" at bounding box center [129, 491] width 259 height 922
click at [235, 50] on icon at bounding box center [236, 53] width 9 height 9
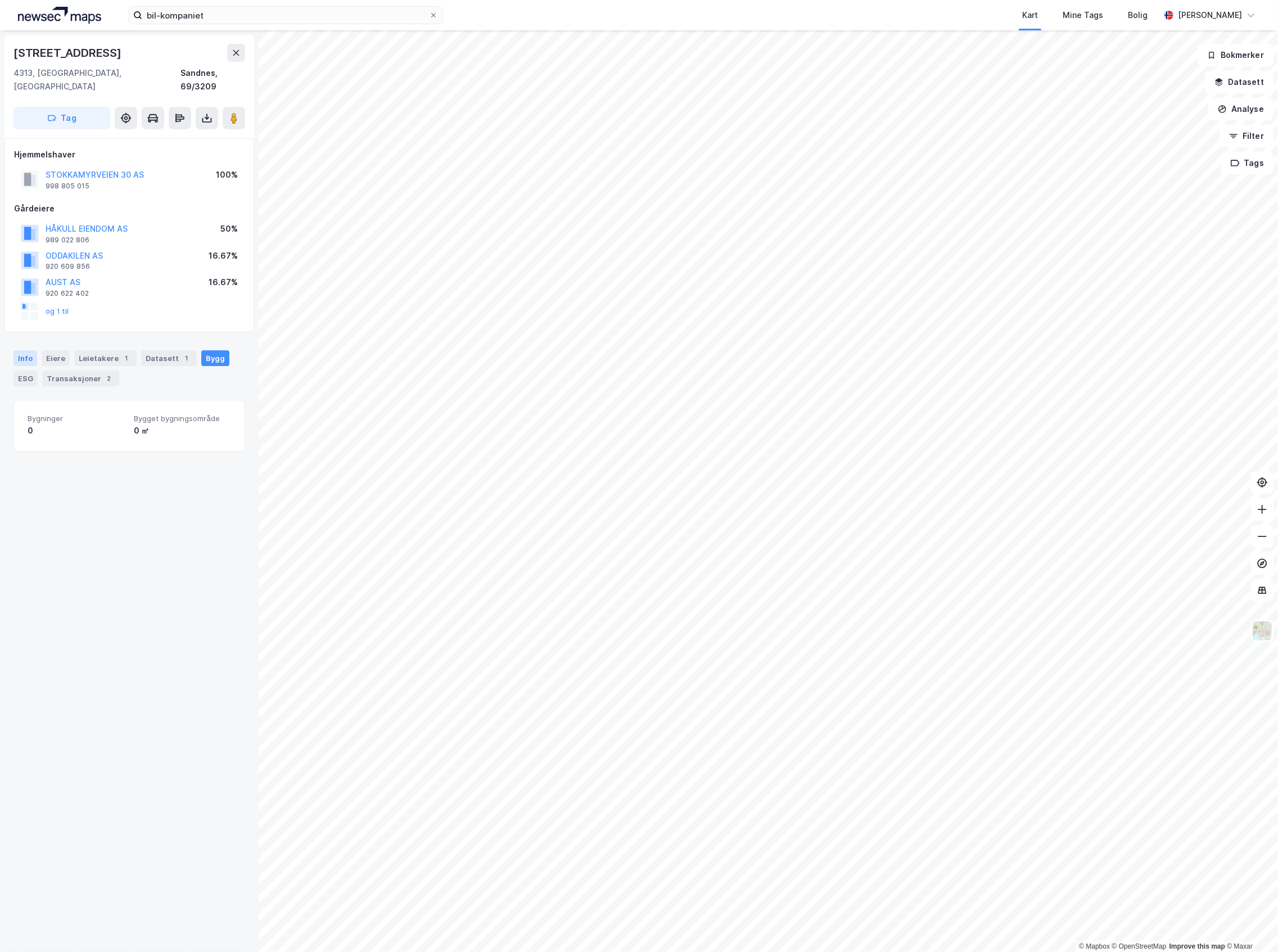
click at [32, 351] on div "Info" at bounding box center [25, 358] width 23 height 16
drag, startPoint x: 183, startPoint y: 427, endPoint x: 221, endPoint y: 427, distance: 38.0
click at [221, 427] on div "Tomteareal 25 245 ㎡" at bounding box center [129, 440] width 232 height 27
click at [1240, 89] on button "Datasett" at bounding box center [1239, 82] width 69 height 23
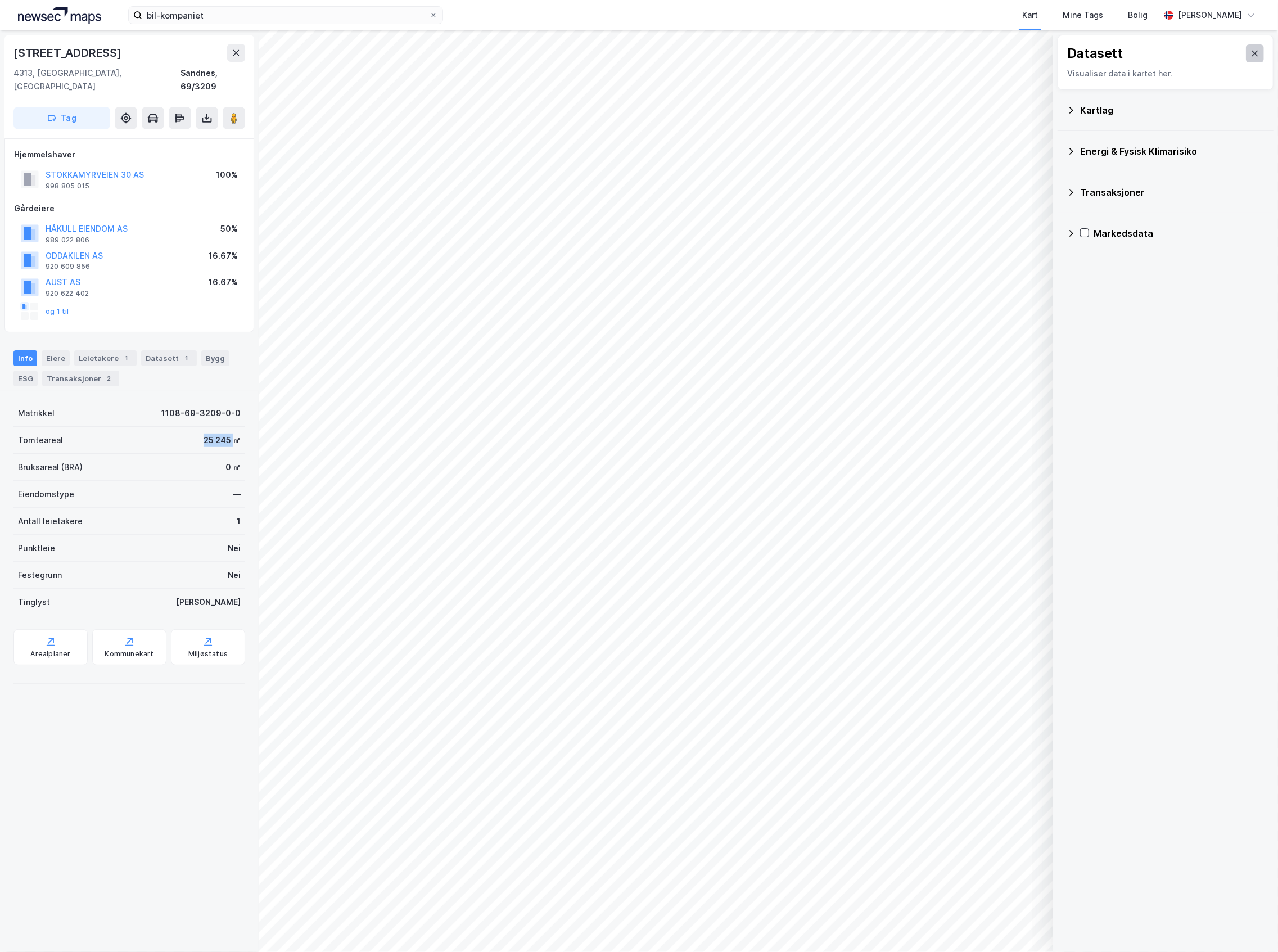
click at [1251, 50] on button at bounding box center [1255, 53] width 18 height 18
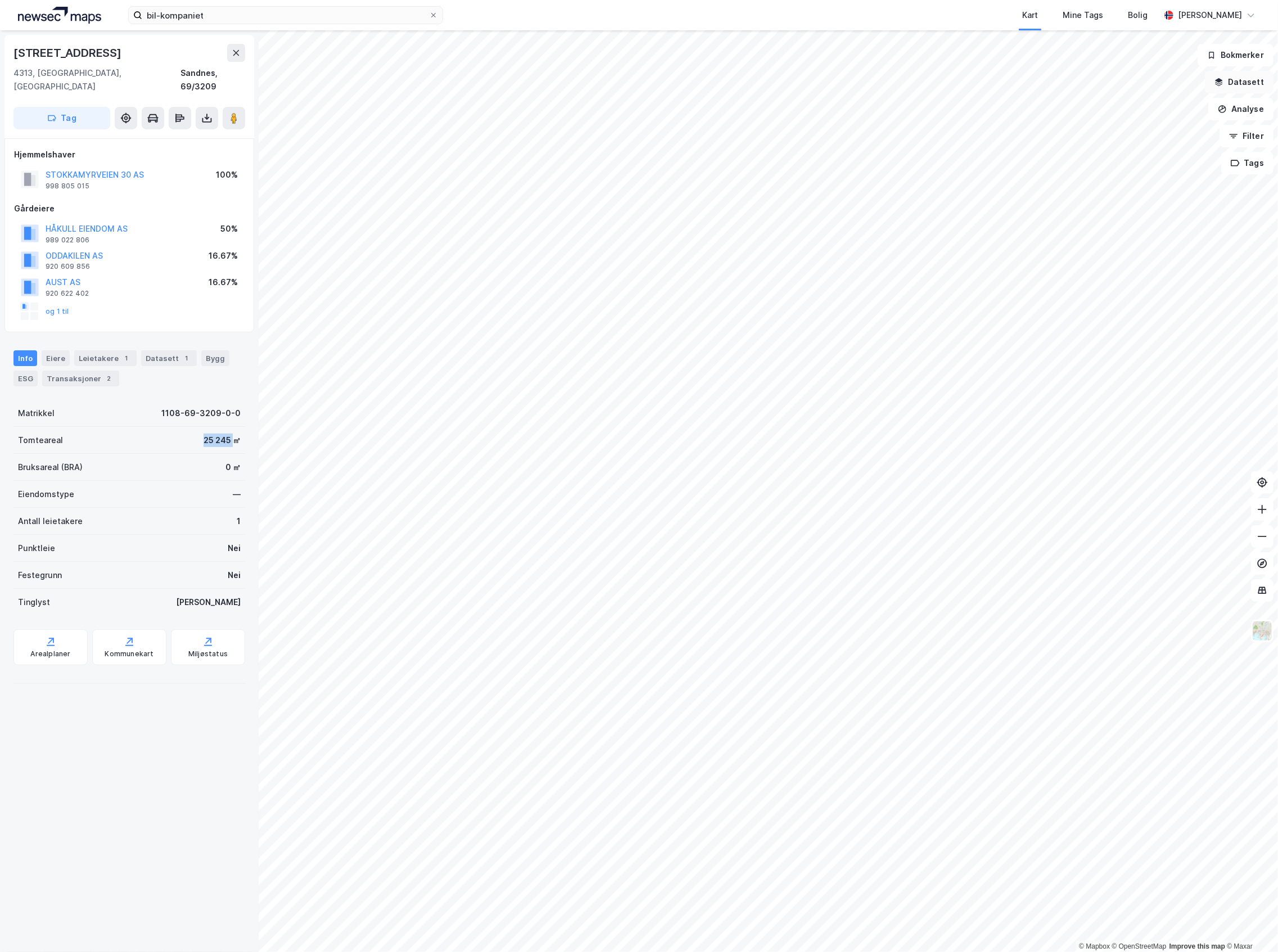
click at [1258, 79] on button "Datasett" at bounding box center [1239, 82] width 69 height 23
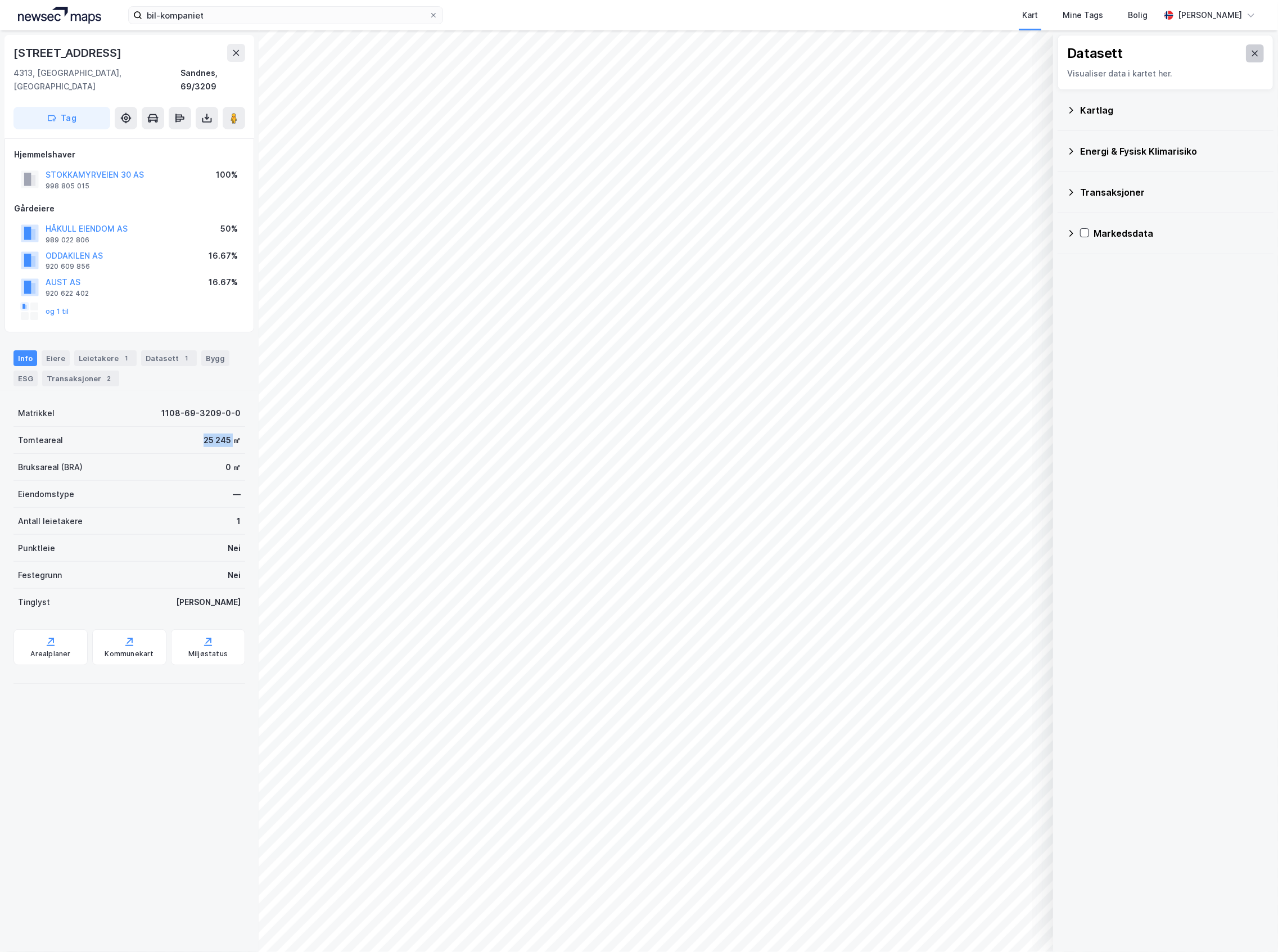
click at [1246, 49] on button at bounding box center [1255, 53] width 18 height 18
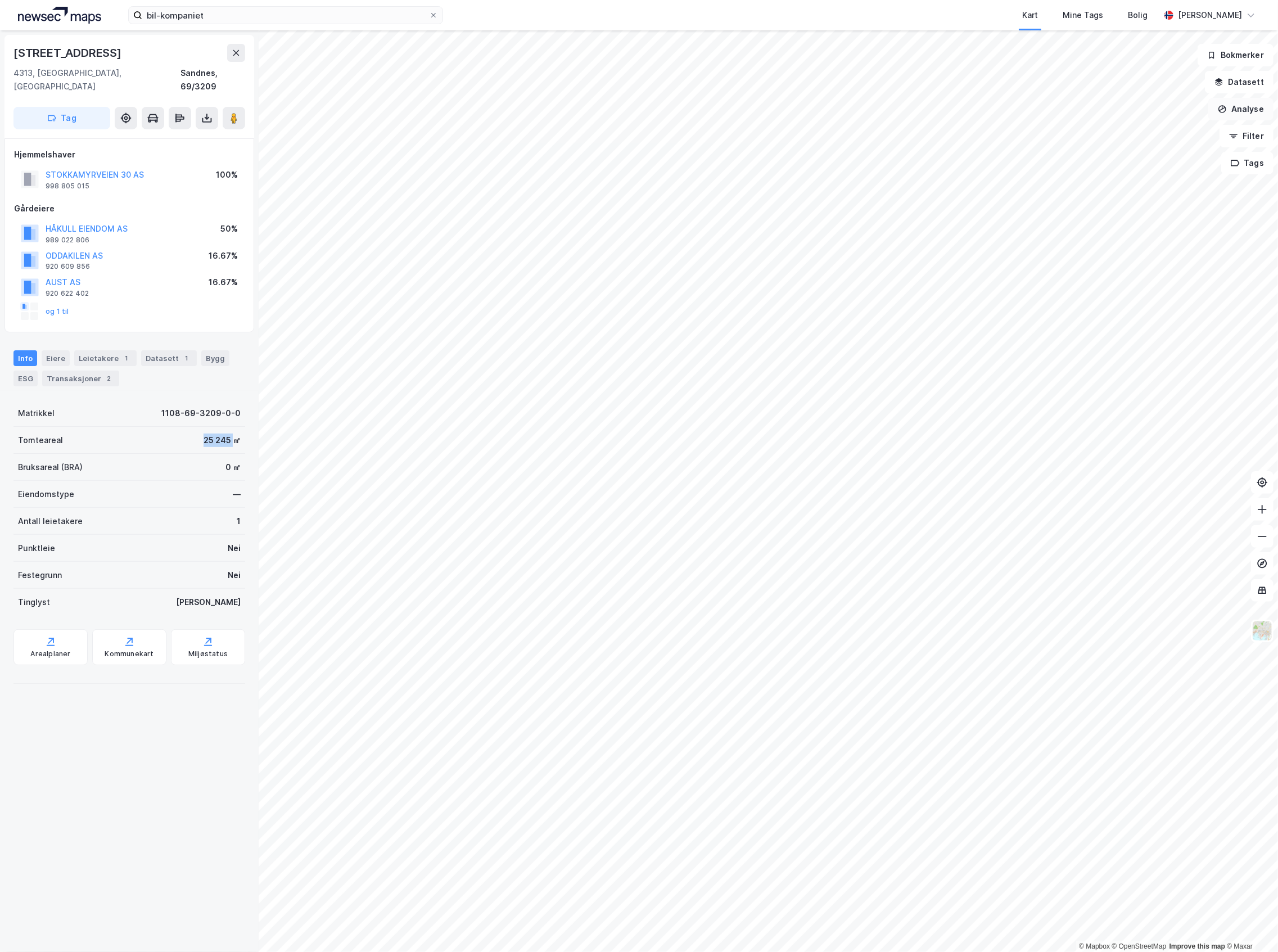
click at [1237, 104] on button "Analyse" at bounding box center [1240, 109] width 65 height 23
click at [1107, 134] on div "Tegn område" at bounding box center [1143, 133] width 98 height 10
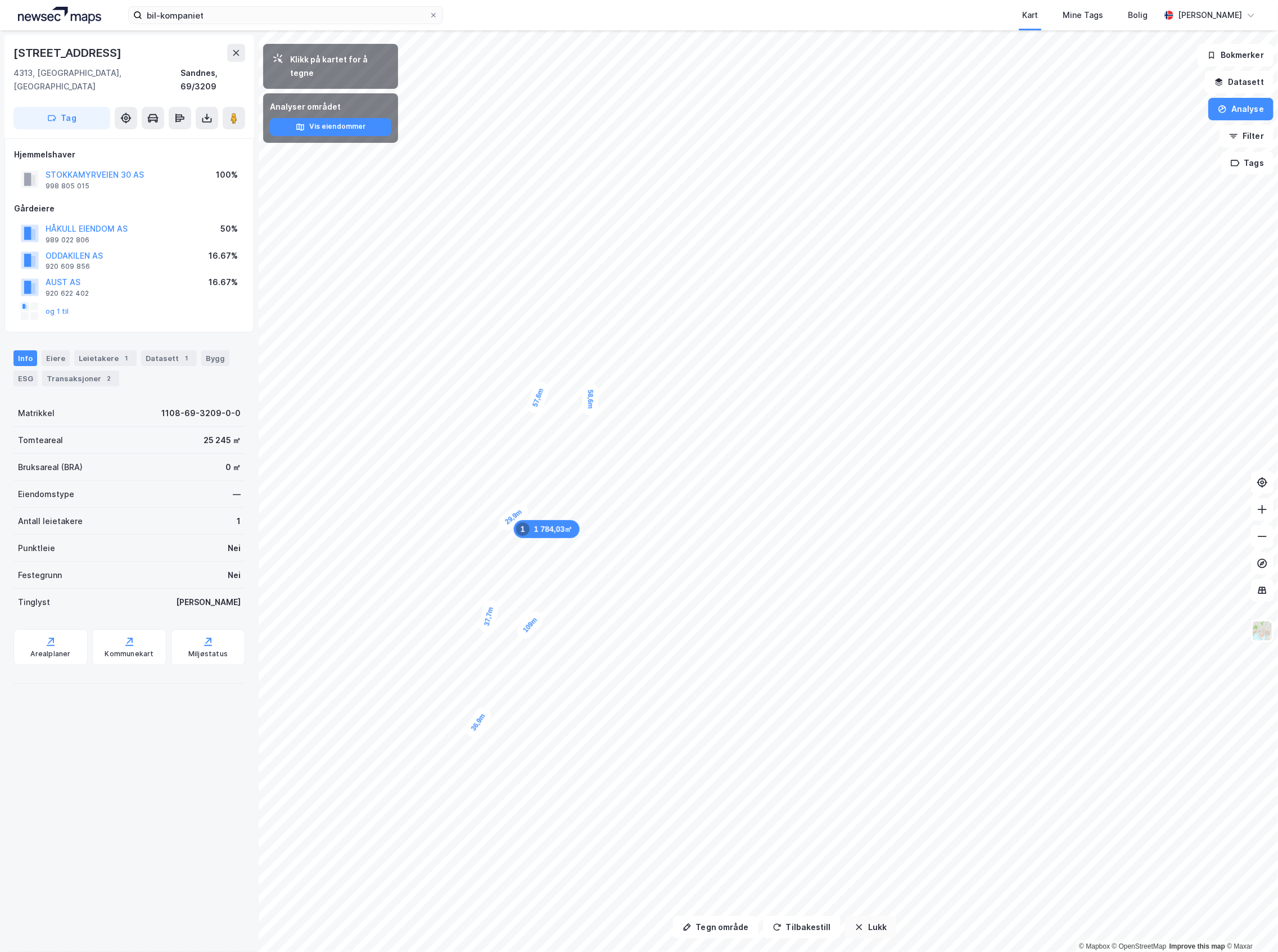
click at [855, 929] on icon "button" at bounding box center [859, 927] width 9 height 9
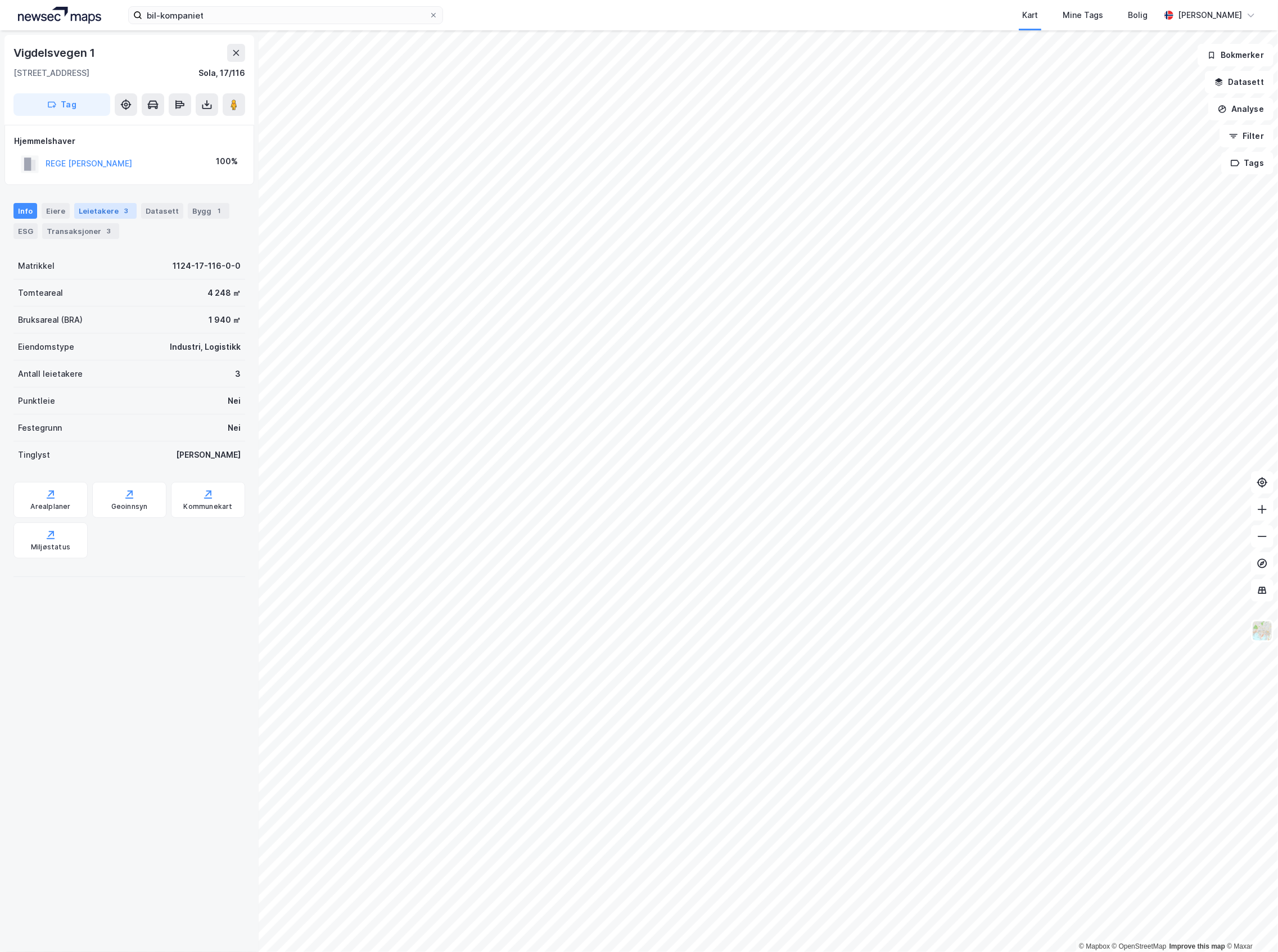
click at [99, 212] on div "Leietakere 3" at bounding box center [106, 211] width 62 height 16
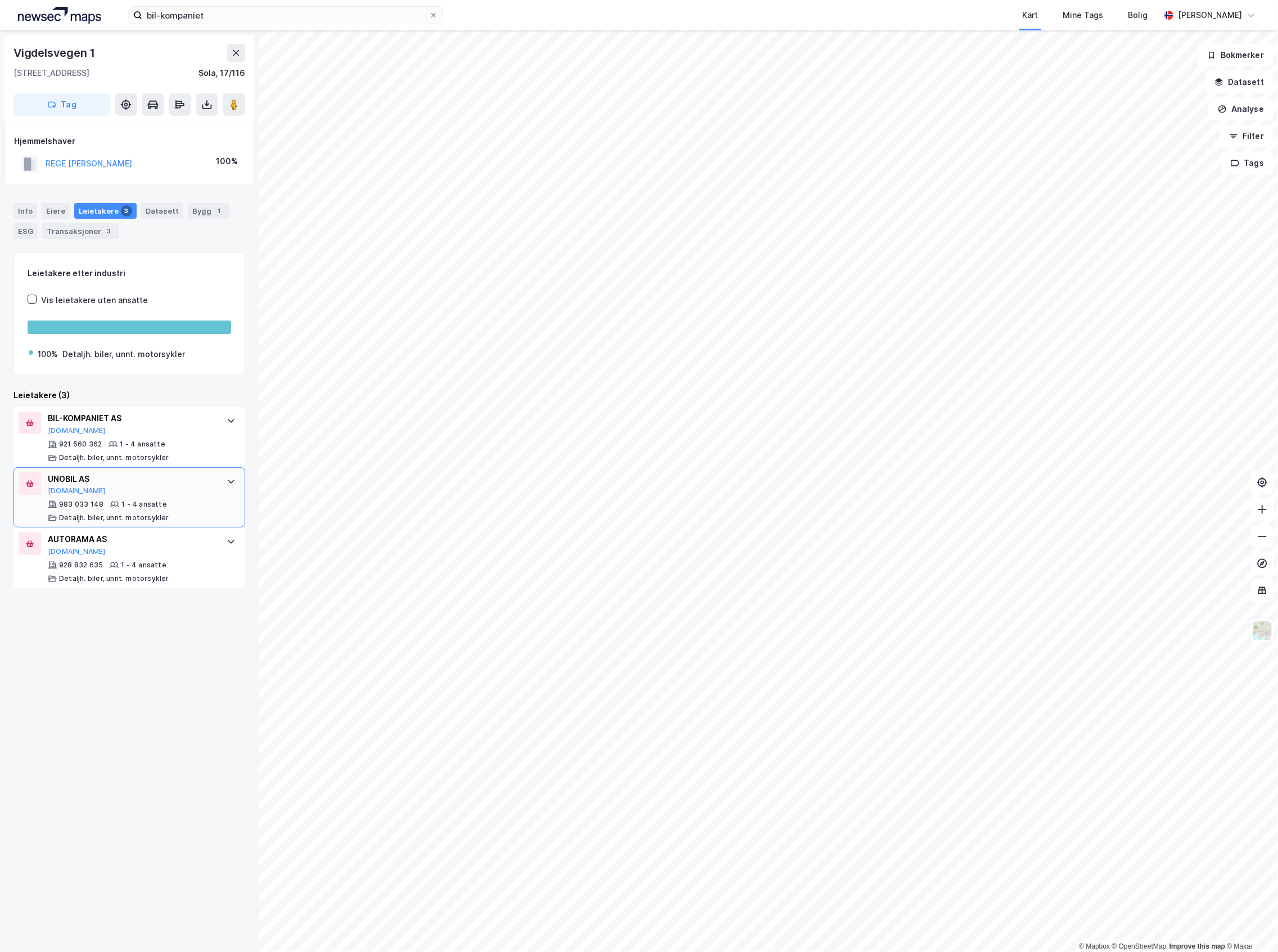
click at [153, 525] on div "UNOBIL AS [DOMAIN_NAME] 983 033 148 1 - 4 ansatte Detaljh. biler, unnt. motorsy…" at bounding box center [129, 497] width 232 height 61
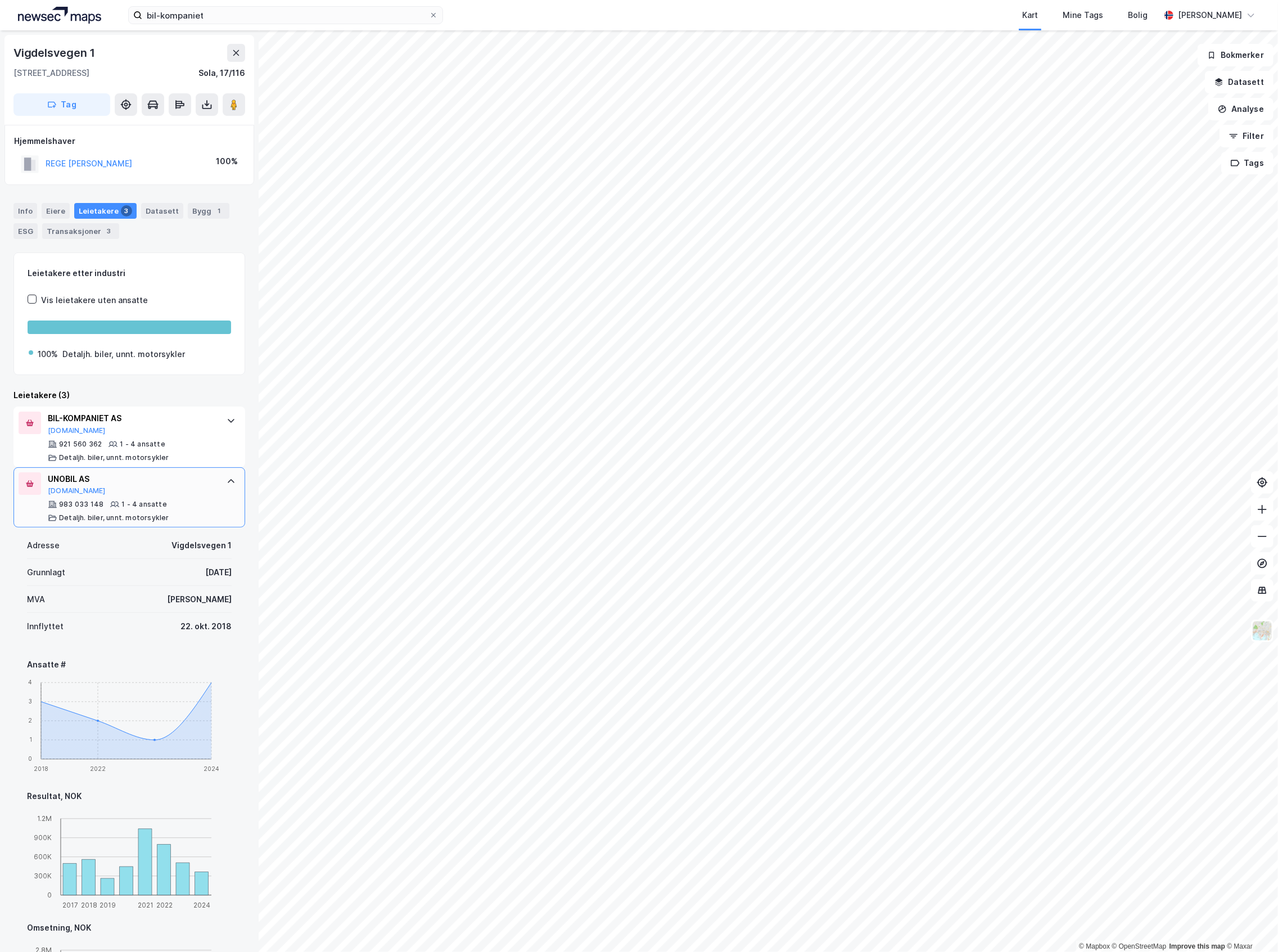
click at [143, 496] on div "UNOBIL AS [DOMAIN_NAME]" at bounding box center [131, 483] width 167 height 23
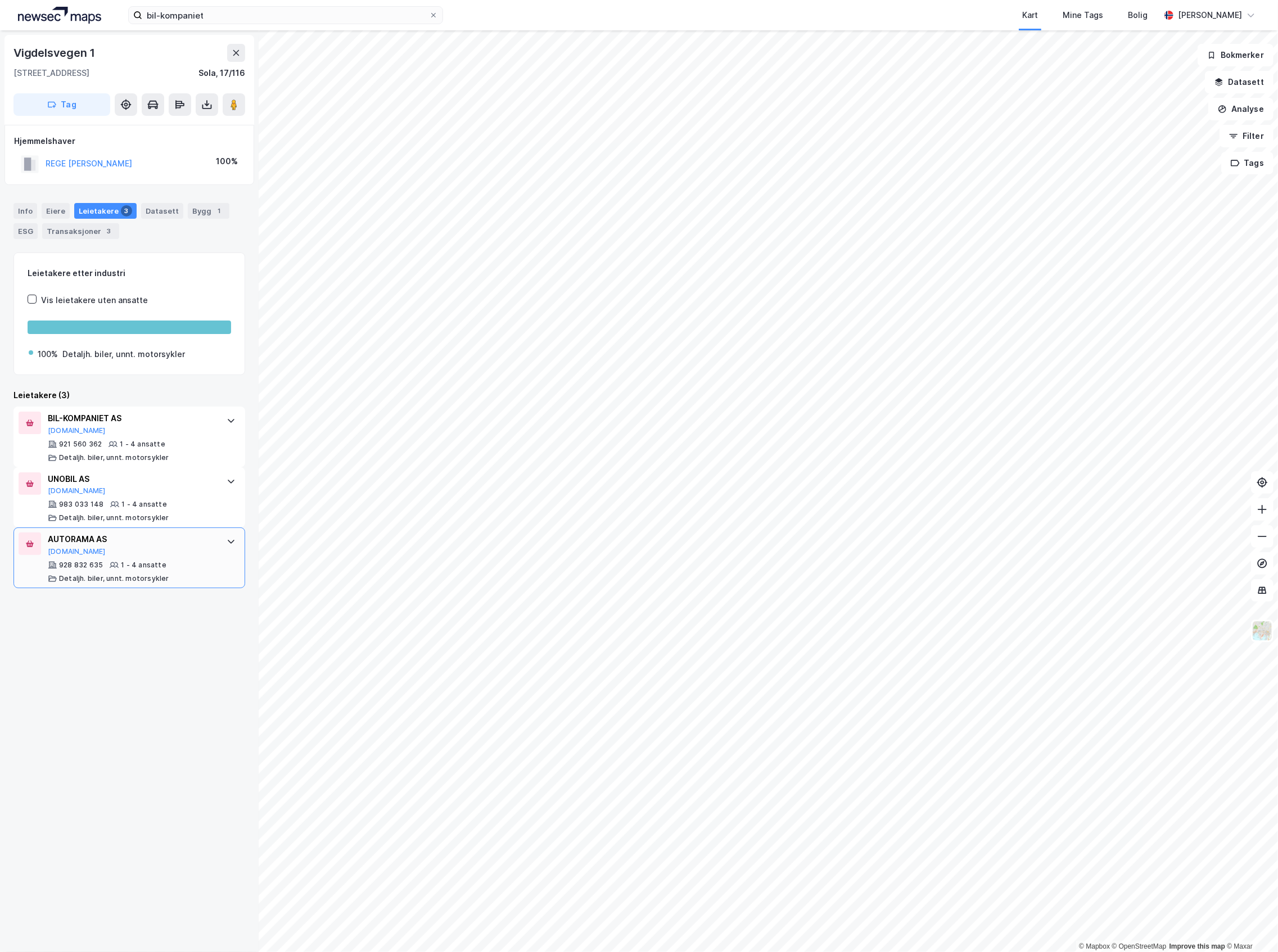
click at [134, 576] on div "Detaljh. biler, unnt. motorsykler" at bounding box center [114, 579] width 110 height 9
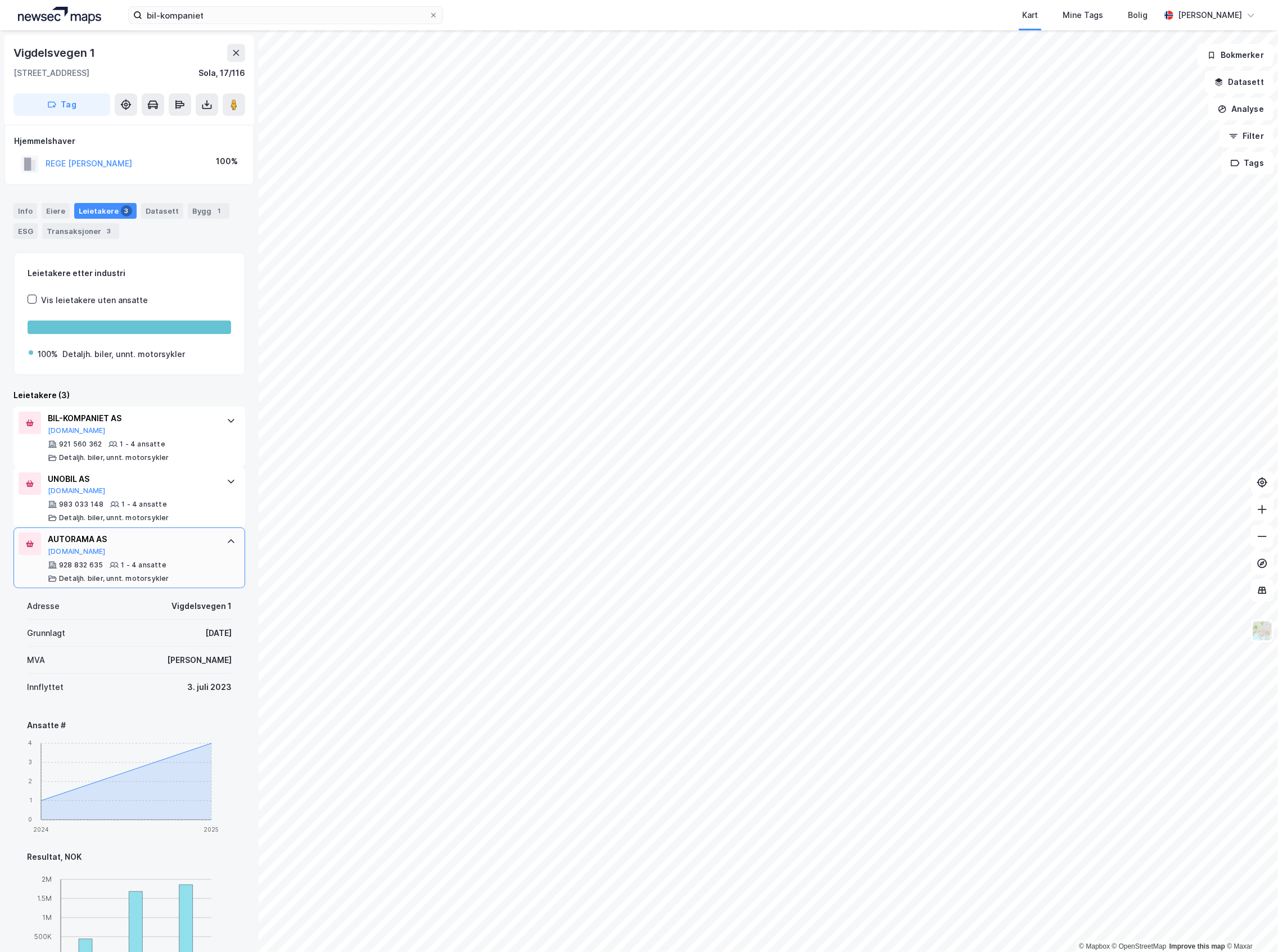
click at [136, 562] on div "1 - 4 ansatte" at bounding box center [143, 565] width 45 height 9
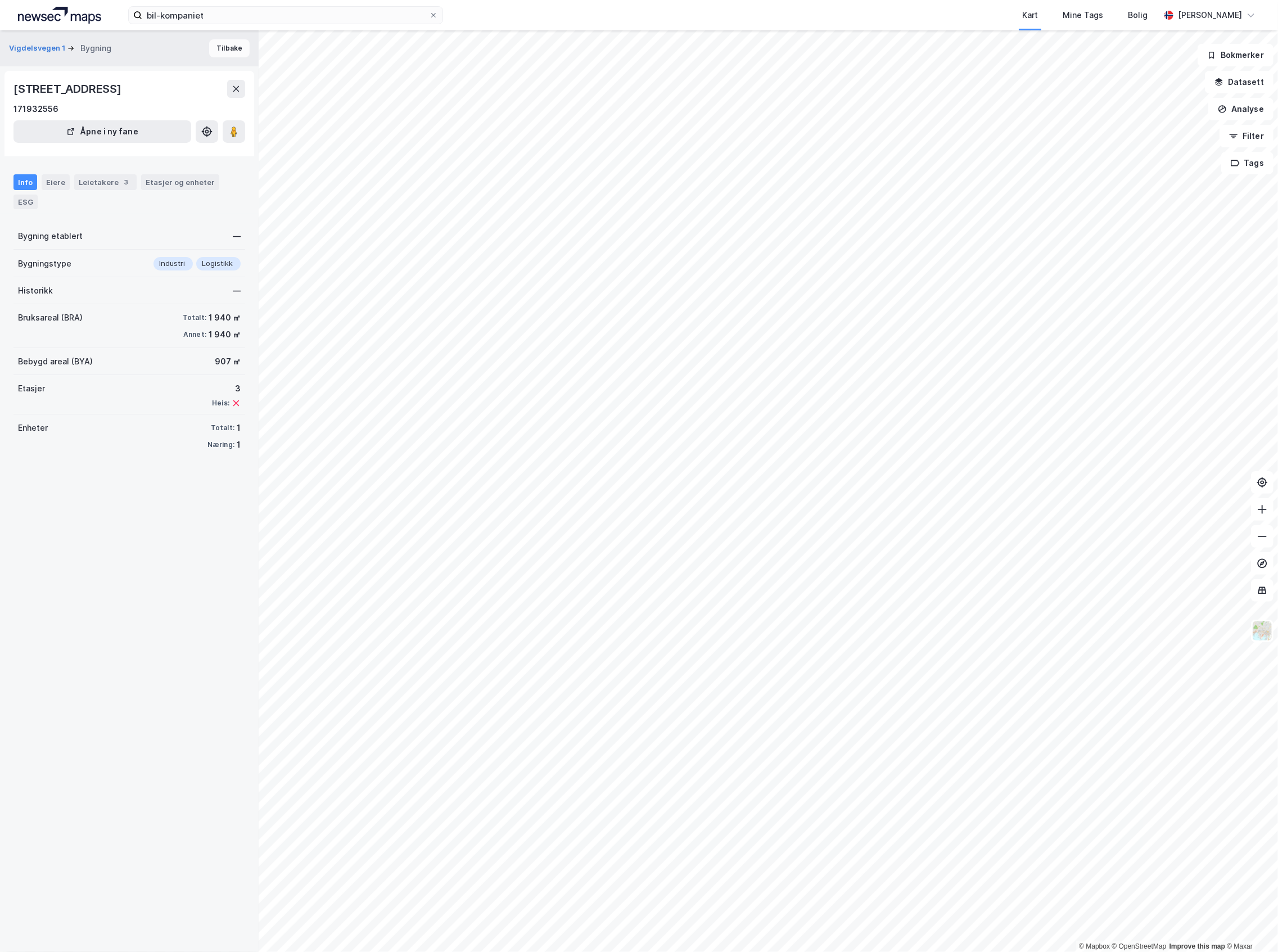
click at [215, 45] on button "Tilbake" at bounding box center [229, 48] width 41 height 18
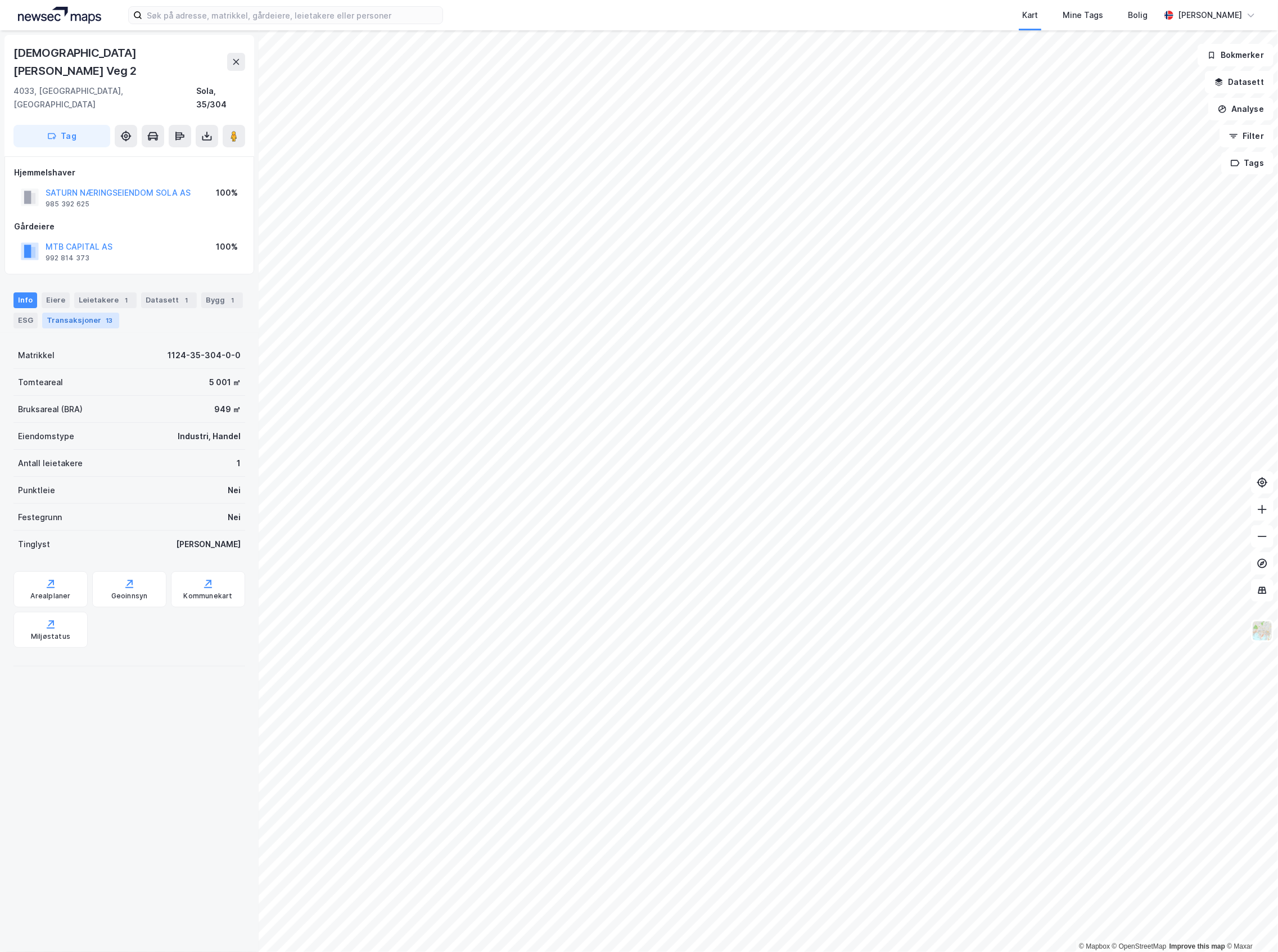
click at [77, 312] on div "Transaksjoner 13" at bounding box center [81, 320] width 77 height 16
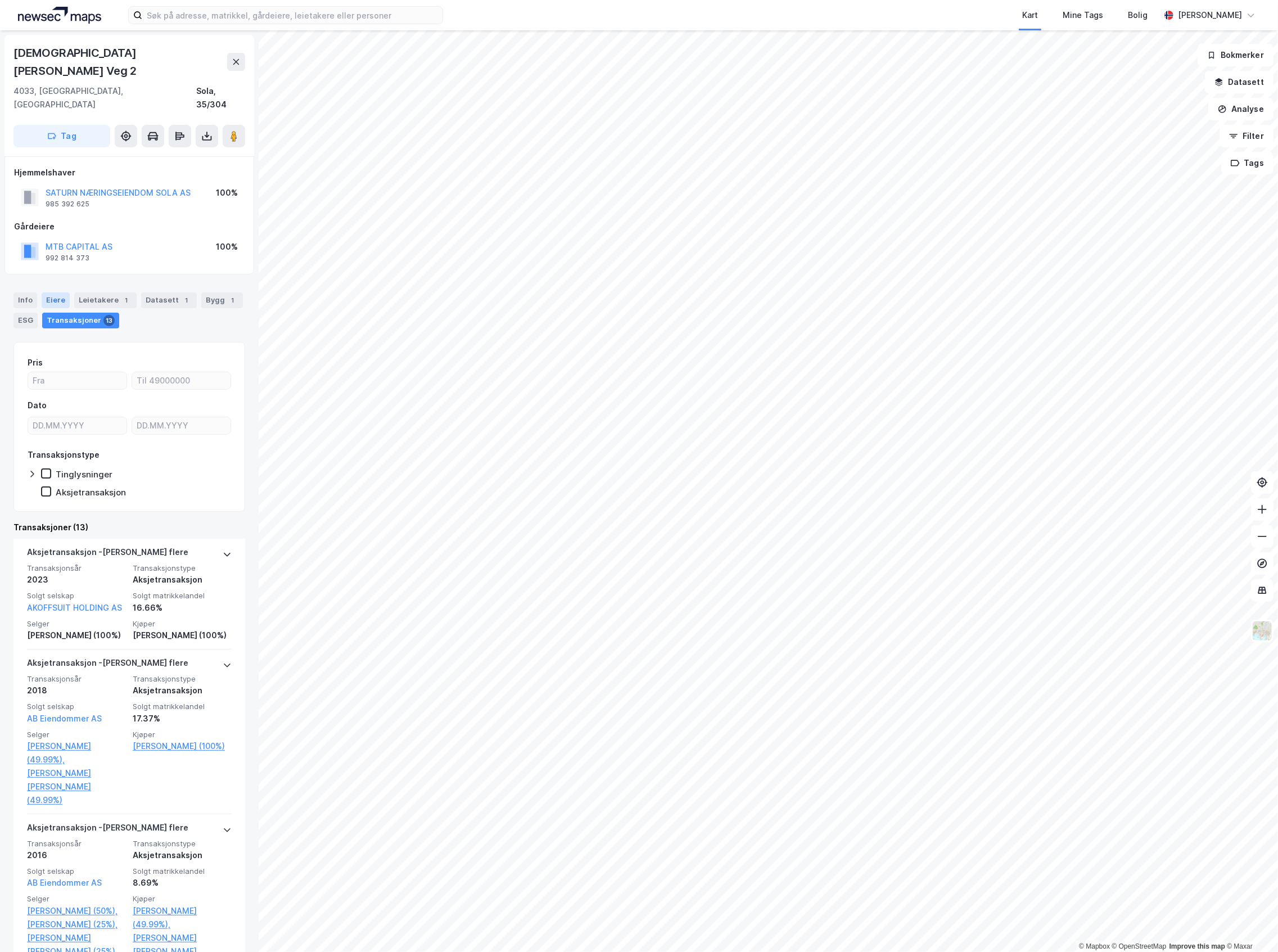
click at [61, 292] on div "Eiere" at bounding box center [56, 300] width 28 height 16
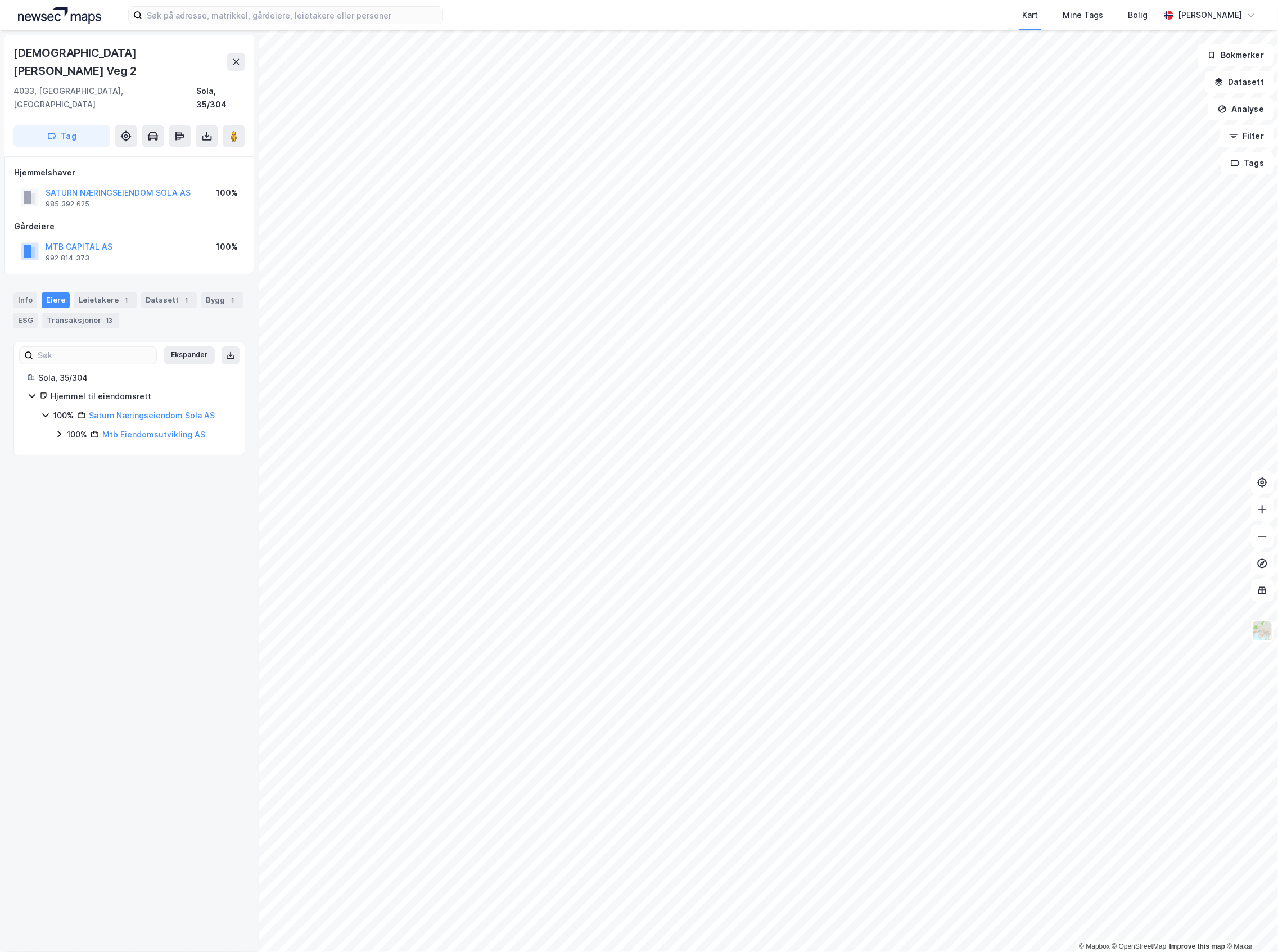
click at [64, 428] on div "100% Mtb Eiendomsutvikling AS" at bounding box center [142, 435] width 176 height 14
click at [87, 447] on div "100%" at bounding box center [90, 454] width 20 height 14
click at [19, 292] on div "Info" at bounding box center [25, 300] width 23 height 16
